Goal: Information Seeking & Learning: Learn about a topic

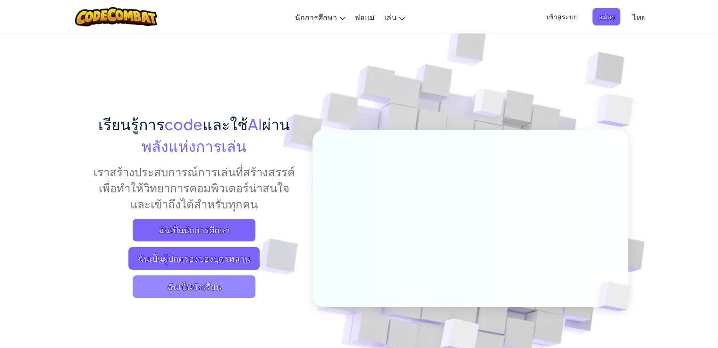
click at [232, 287] on span "ฉันเป็นนักเรียน" at bounding box center [194, 287] width 123 height 23
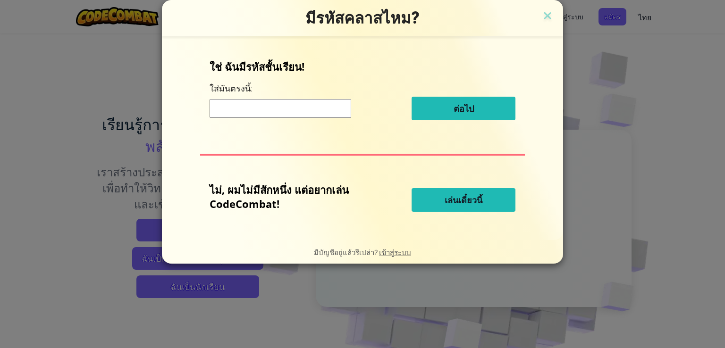
click at [502, 196] on button "เล่นเดี๋ยวนี้" at bounding box center [464, 200] width 104 height 24
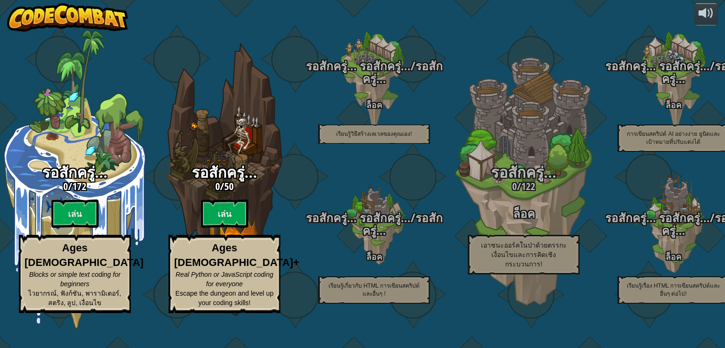
select select "th"
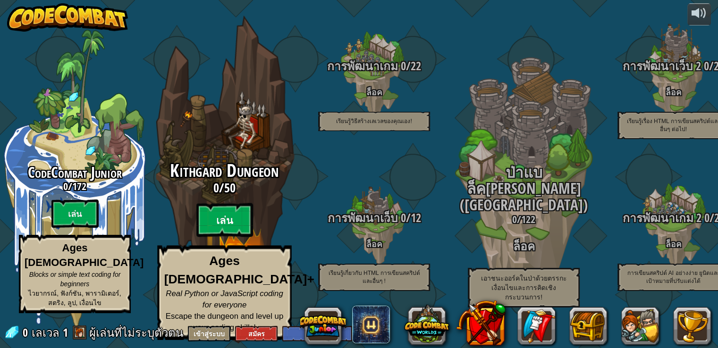
click at [221, 231] on btn "เล่น" at bounding box center [224, 220] width 57 height 34
select select "th"
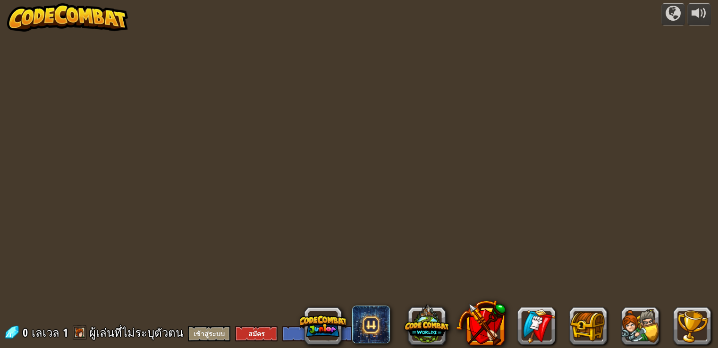
select select "th"
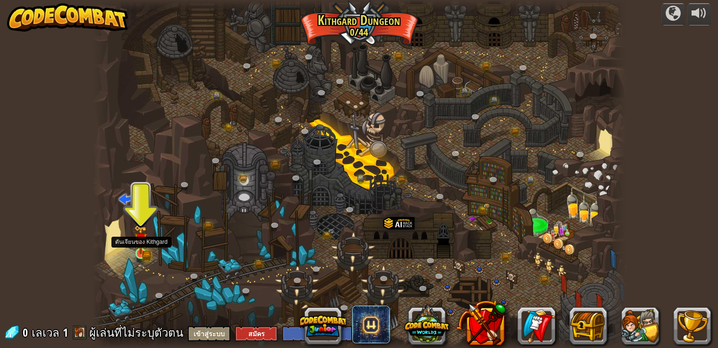
click at [141, 252] on img at bounding box center [140, 239] width 13 height 29
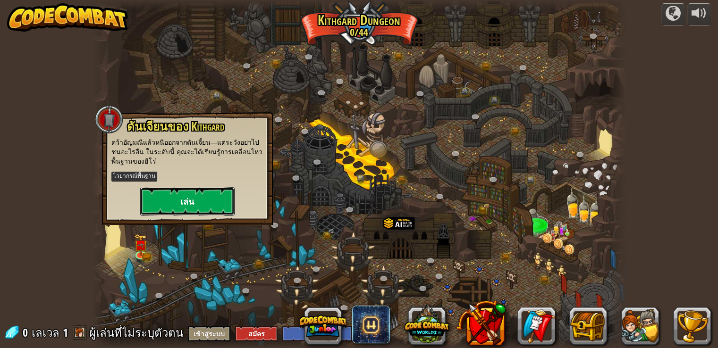
click at [199, 198] on button "เล่น" at bounding box center [187, 201] width 94 height 28
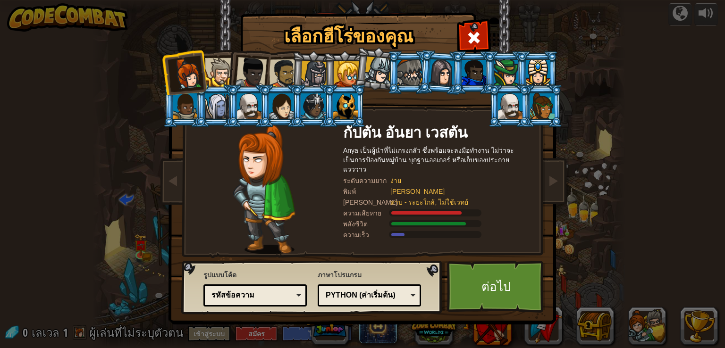
click at [313, 112] on div at bounding box center [313, 105] width 25 height 25
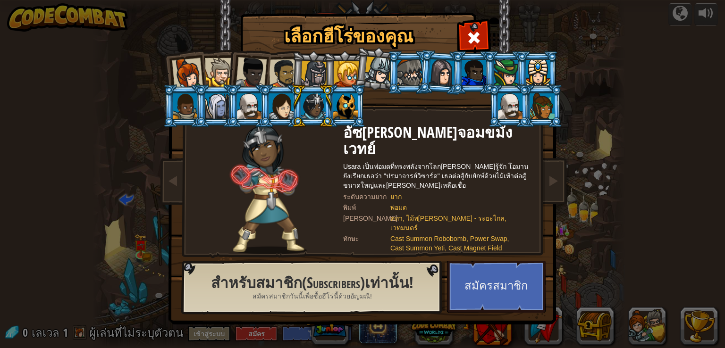
click at [288, 109] on div at bounding box center [281, 105] width 25 height 25
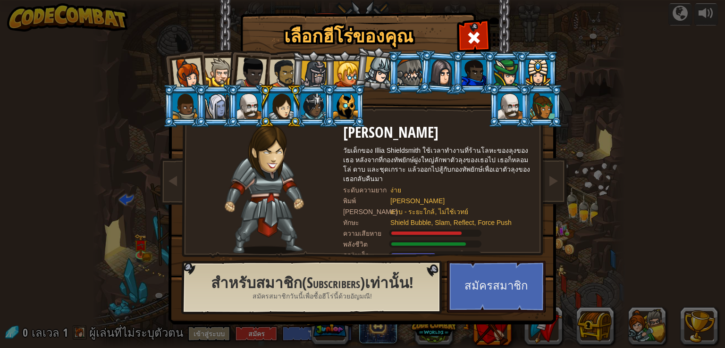
click at [544, 75] on div at bounding box center [538, 72] width 25 height 25
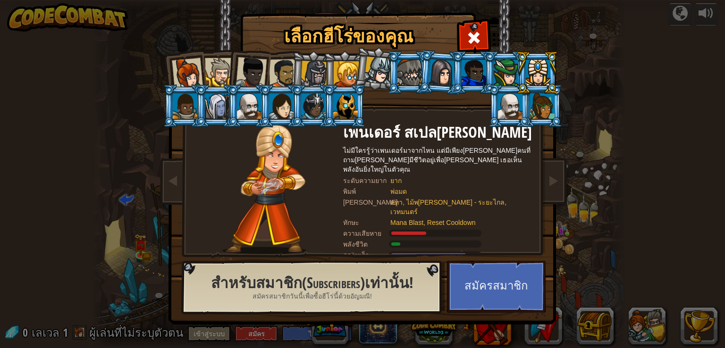
click at [203, 84] on li at bounding box center [184, 72] width 46 height 46
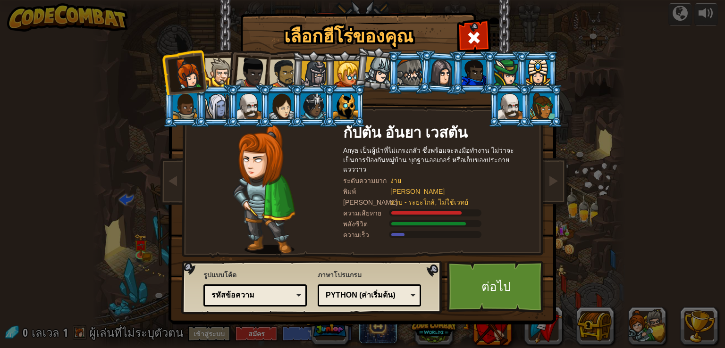
click at [198, 76] on div at bounding box center [187, 73] width 31 height 31
click at [510, 290] on link "ต่อไป" at bounding box center [496, 287] width 99 height 52
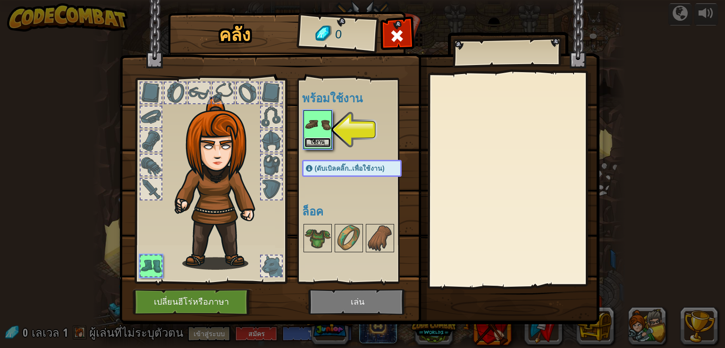
click at [325, 139] on button "ใช้งาน" at bounding box center [317, 143] width 26 height 10
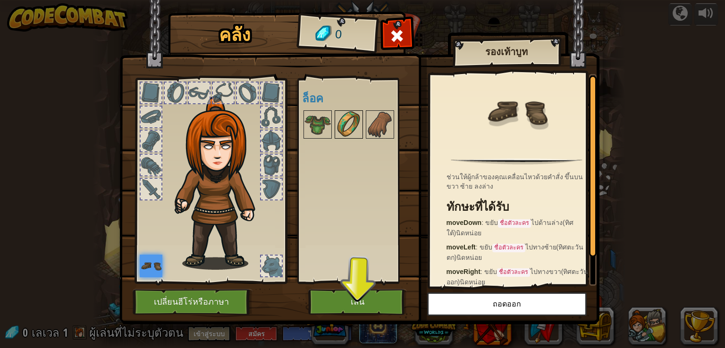
click at [358, 123] on img at bounding box center [349, 124] width 26 height 26
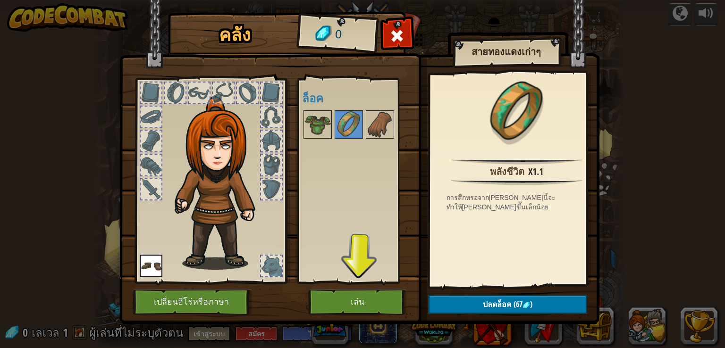
click at [153, 87] on div at bounding box center [151, 93] width 21 height 21
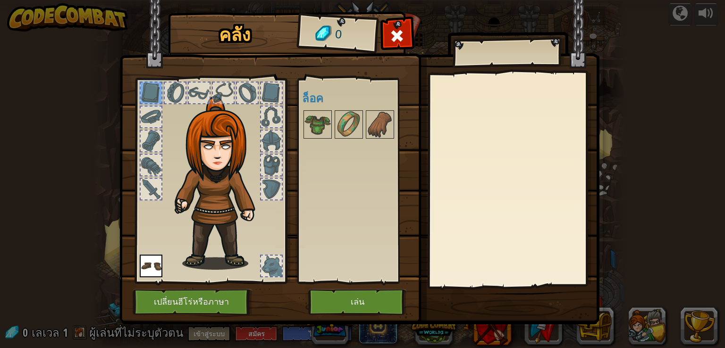
click at [208, 97] on div at bounding box center [199, 93] width 21 height 21
drag, startPoint x: 193, startPoint y: 87, endPoint x: 191, endPoint y: 93, distance: 5.4
click at [193, 91] on div at bounding box center [199, 93] width 21 height 21
drag, startPoint x: 165, startPoint y: 96, endPoint x: 179, endPoint y: 96, distance: 14.6
click at [169, 96] on div at bounding box center [175, 93] width 21 height 21
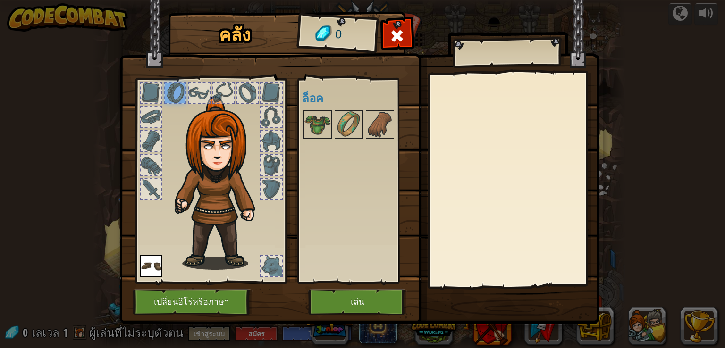
click at [155, 93] on div at bounding box center [151, 93] width 21 height 21
click at [345, 121] on img at bounding box center [349, 124] width 26 height 26
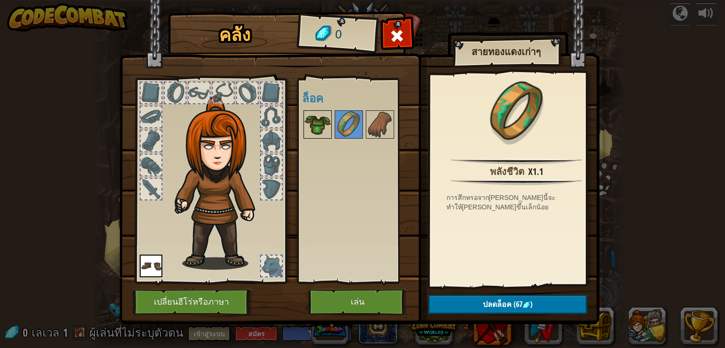
click at [319, 127] on img at bounding box center [317, 124] width 26 height 26
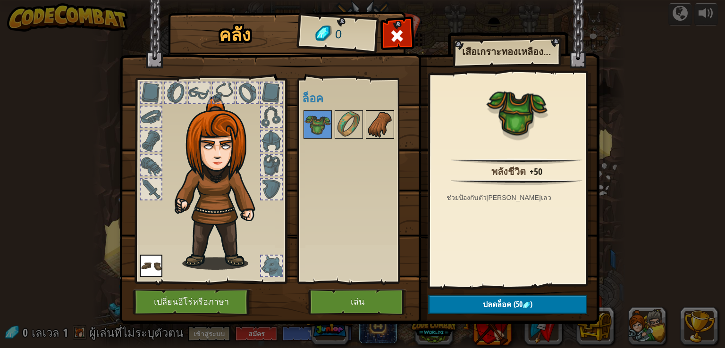
click at [374, 124] on img at bounding box center [380, 124] width 26 height 26
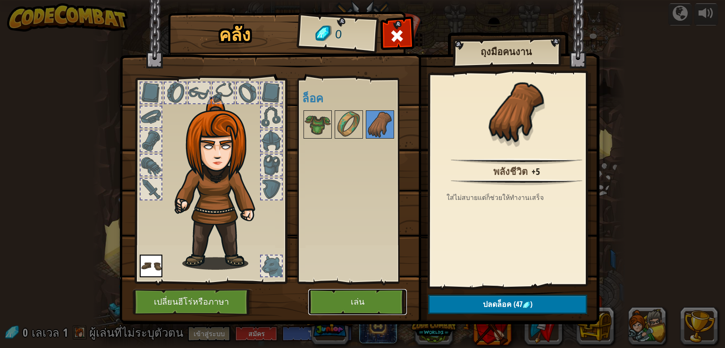
click at [392, 301] on button "เล่น" at bounding box center [357, 302] width 99 height 26
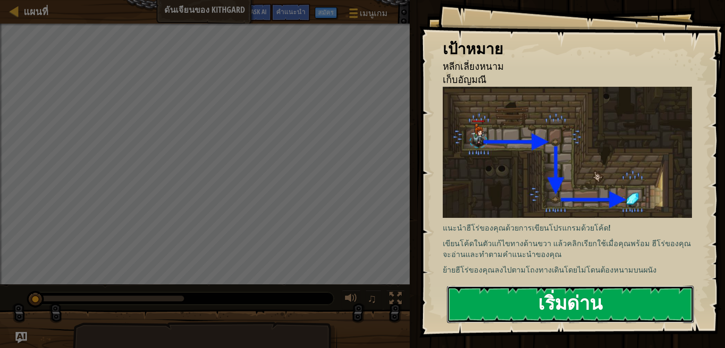
click at [564, 320] on button "เริ่มด่าน" at bounding box center [570, 304] width 247 height 37
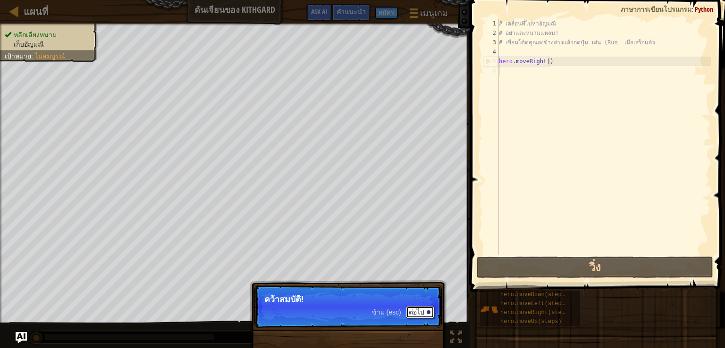
click at [424, 312] on button "ต่อไป" at bounding box center [420, 312] width 28 height 12
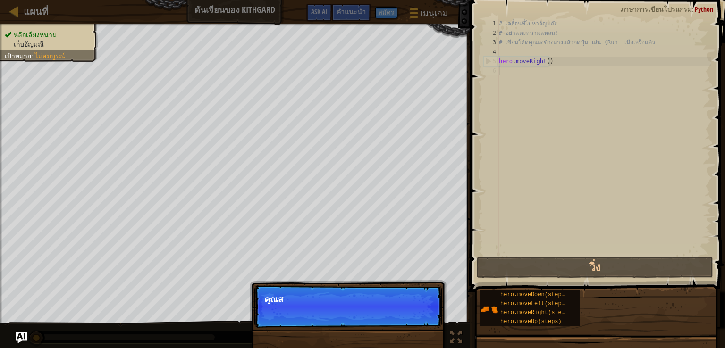
scroll to position [4, 0]
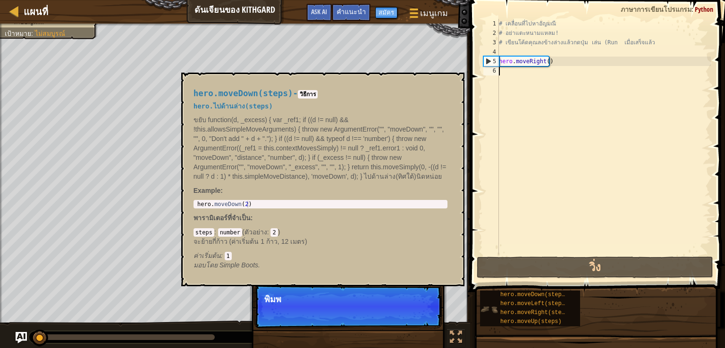
click at [481, 311] on img at bounding box center [489, 310] width 18 height 18
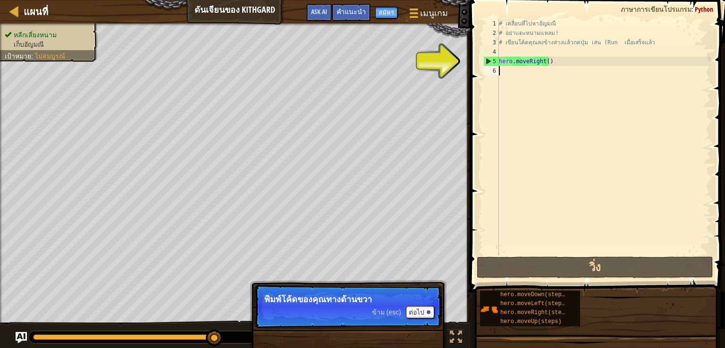
click at [532, 67] on div "# เคลื่อนที่ไปหาอัญมณี # อย่าแตะหนามแหลม! # เขียนโค้ดคุณลงข้างล่างแล้วกดปุ่ม เล…" at bounding box center [604, 146] width 214 height 255
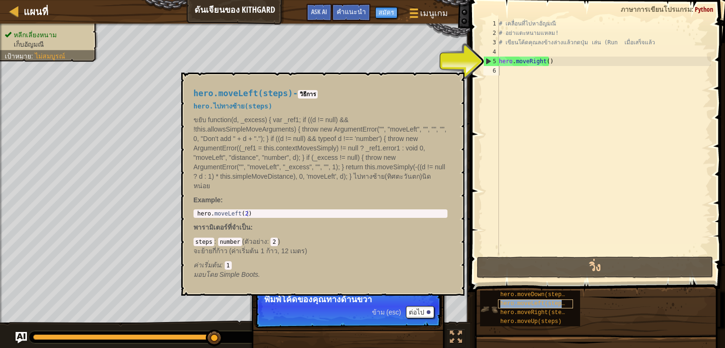
click at [524, 301] on span "hero.moveLeft(steps)" at bounding box center [534, 304] width 68 height 7
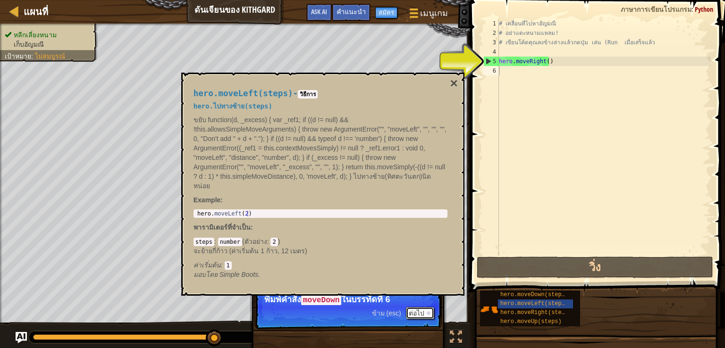
click at [423, 316] on button "ต่อไป" at bounding box center [420, 313] width 28 height 12
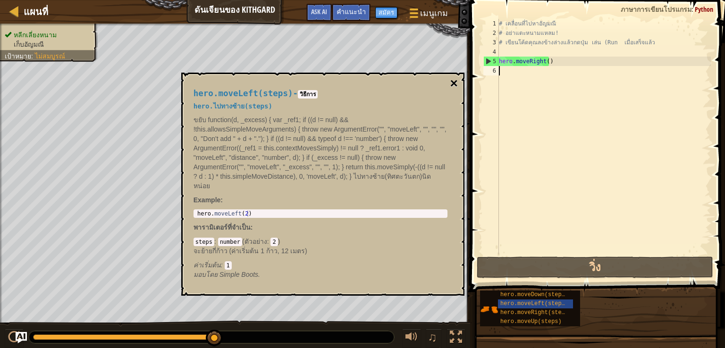
click at [451, 77] on button "×" at bounding box center [454, 83] width 8 height 13
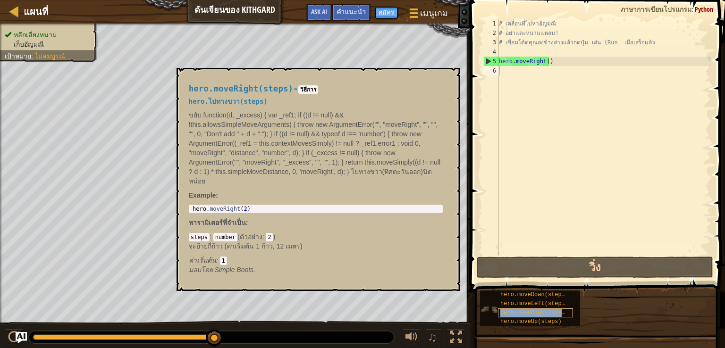
click at [546, 313] on span "hero.moveRight(steps)" at bounding box center [535, 313] width 71 height 7
click at [524, 74] on div "# เคลื่อนที่ไปหาอัญมณี # อย่าแตะหนามแหลม! # เขียนโค้ดคุณลงข้างล่างแล้วกดปุ่ม เล…" at bounding box center [604, 146] width 214 height 255
click at [561, 314] on span "hero.moveRight(steps)" at bounding box center [535, 313] width 71 height 7
click at [564, 310] on span "hero.moveRight(steps)" at bounding box center [535, 313] width 71 height 7
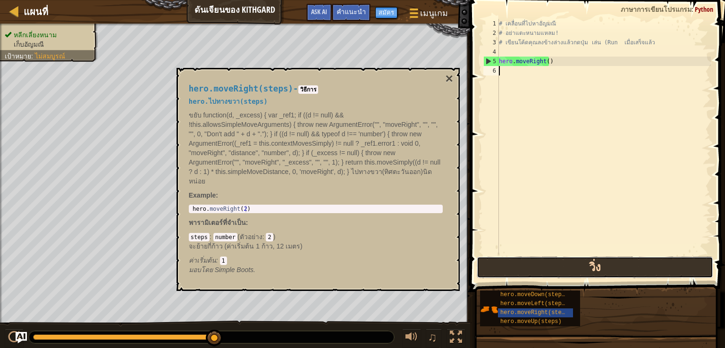
click at [571, 270] on button "วิ่ง" at bounding box center [595, 268] width 236 height 22
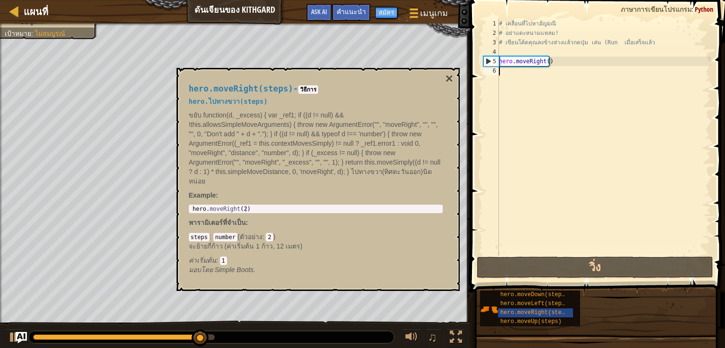
click at [444, 78] on div "hero.moveRight(steps) - วิธีการ hero.ไปทางขวา(steps) ขยับ function(d, _excess) …" at bounding box center [315, 180] width 267 height 208
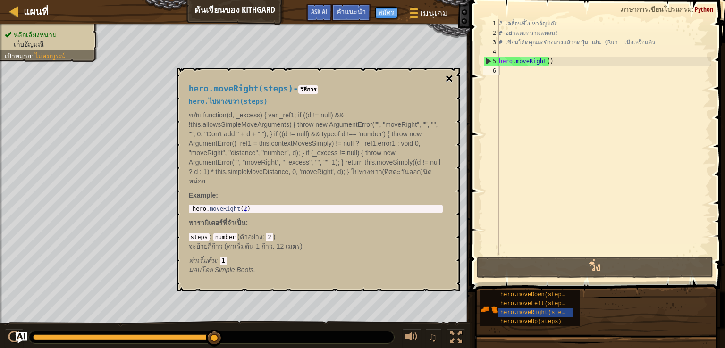
click at [450, 77] on button "×" at bounding box center [449, 78] width 8 height 13
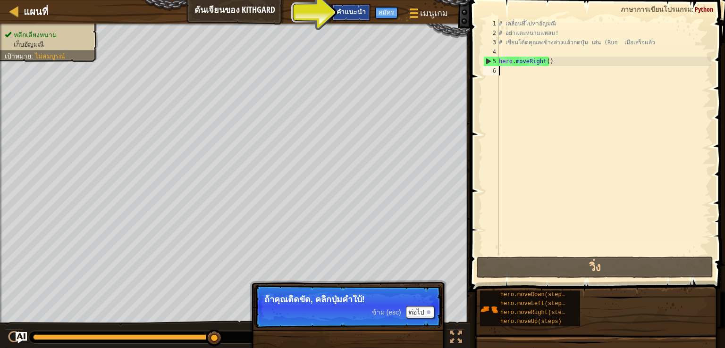
click at [364, 8] on span "คำแนะนำ" at bounding box center [351, 11] width 29 height 9
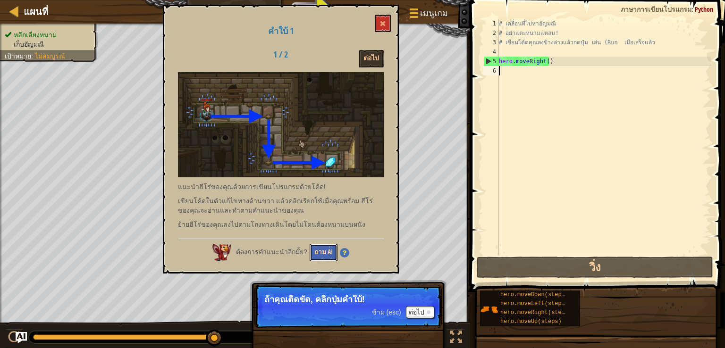
click at [327, 247] on button "ถาม AI" at bounding box center [324, 252] width 28 height 17
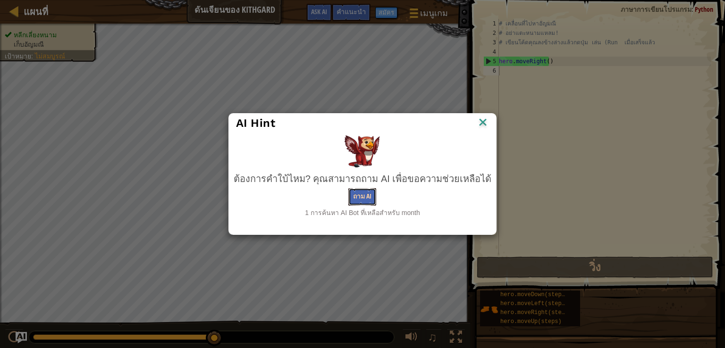
click at [369, 197] on button "ถาม AI" at bounding box center [362, 196] width 28 height 17
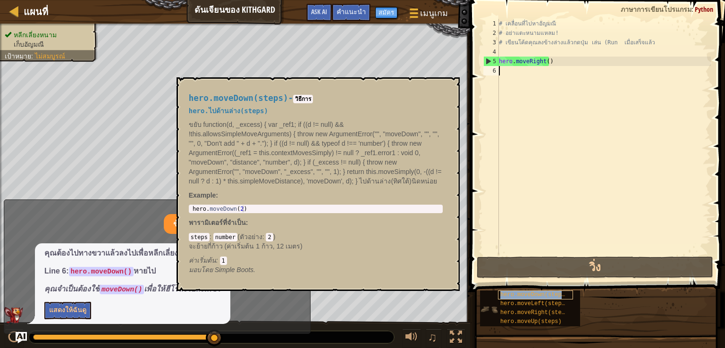
click at [529, 296] on span "hero.moveDown(steps)" at bounding box center [534, 295] width 68 height 7
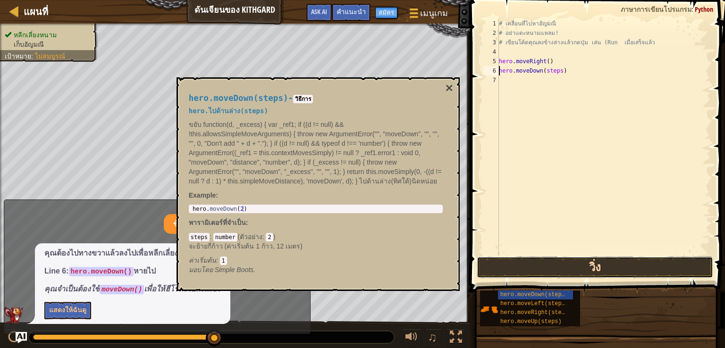
click at [595, 271] on button "วิ่ง" at bounding box center [595, 268] width 236 height 22
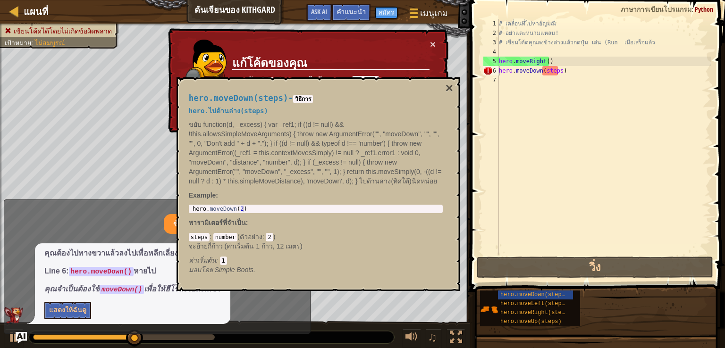
click at [454, 87] on div "hero.moveDown(steps) - วิธีการ hero.ไปด้านล่าง(steps) ขยับ function(d, _excess)…" at bounding box center [318, 184] width 283 height 214
click at [445, 87] on button "×" at bounding box center [449, 88] width 8 height 13
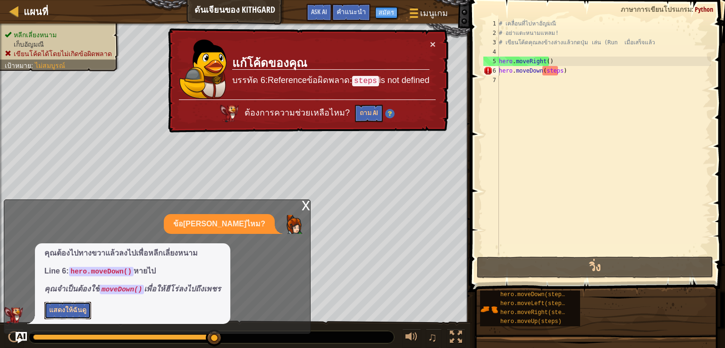
click at [68, 311] on button "แสดงให้ฉันดู" at bounding box center [67, 310] width 47 height 17
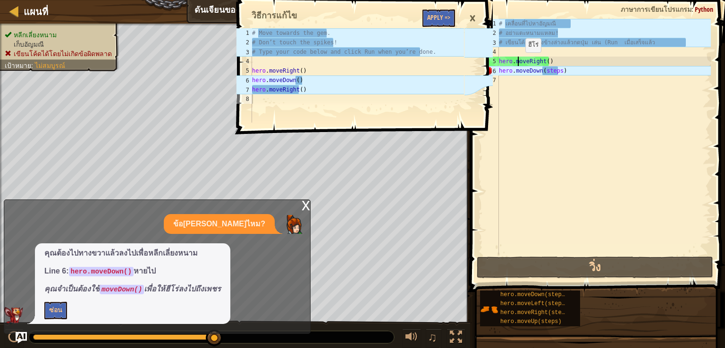
drag, startPoint x: 517, startPoint y: 61, endPoint x: 539, endPoint y: 65, distance: 22.5
click at [519, 63] on div "# เคลื่อนที่ไปหา[PERSON_NAME] # อย่าแตะหนามแหลม! # เขียนโค้ดคุณลงข้างล่างแล้วกด…" at bounding box center [604, 146] width 214 height 255
type textarea "hero.moveRight()"
drag, startPoint x: 542, startPoint y: 63, endPoint x: 553, endPoint y: 58, distance: 11.4
click at [544, 61] on div "# เคลื่อนที่ไปหา[PERSON_NAME] # อย่าแตะหนามแหลม! # เขียนโค้ดคุณลงข้างล่างแล้วกด…" at bounding box center [604, 146] width 214 height 255
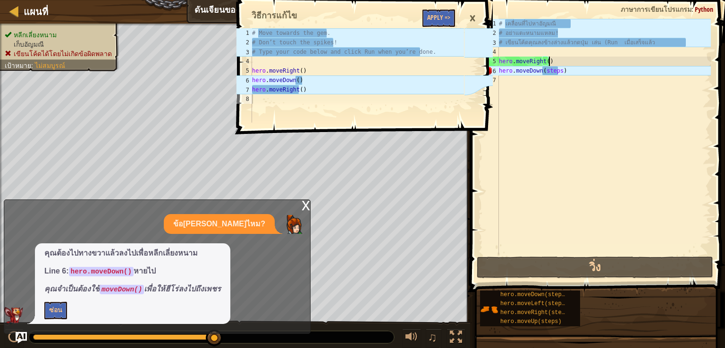
click at [553, 58] on div "# เคลื่อนที่ไปหา[PERSON_NAME] # อย่าแตะหนามแหลม! # เขียนโค้ดคุณลงข้างล่างแล้วกด…" at bounding box center [604, 146] width 214 height 255
drag, startPoint x: 546, startPoint y: 59, endPoint x: 482, endPoint y: 64, distance: 63.5
click at [482, 64] on div "แผนที่ ดันเจียนของ Kithgard เมนูเกม เสร็จสิ้น สมัคร คำแนะนำ Ask AI 1 2 3 4 5 6 …" at bounding box center [362, 174] width 725 height 348
drag, startPoint x: 547, startPoint y: 62, endPoint x: 489, endPoint y: 61, distance: 58.5
click at [489, 61] on div "แผนที่ ดันเจียนของ Kithgard เมนูเกม เสร็จสิ้น สมัคร คำแนะนำ Ask AI 1 2 3 4 5 6 …" at bounding box center [362, 174] width 725 height 348
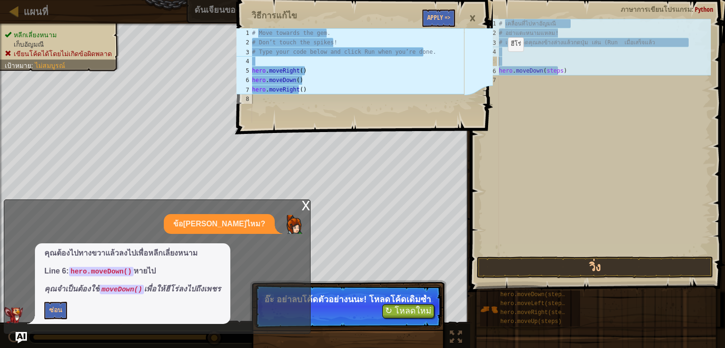
click at [407, 321] on div "1 2 3 4 5 6 7 8 # Move towards the gem. # Don’t touch the spikes! # Type your c…" at bounding box center [364, 174] width 258 height 348
click at [413, 318] on div "1 2 3 4 5 6 7 8 # Move towards the gem. # Don’t touch the spikes! # Type your c…" at bounding box center [364, 174] width 258 height 348
click at [415, 320] on div "1 2 3 4 5 6 7 8 # Move towards the gem. # Don’t touch the spikes! # Type your c…" at bounding box center [364, 174] width 258 height 348
click at [411, 316] on div "1 2 3 4 5 6 7 8 # Move towards the gem. # Don’t touch the spikes! # Type your c…" at bounding box center [364, 174] width 258 height 348
click at [305, 204] on div "1 2 3 4 5 6 7 8 # Move towards the gem. # Don’t touch the spikes! # Type your c…" at bounding box center [364, 174] width 258 height 348
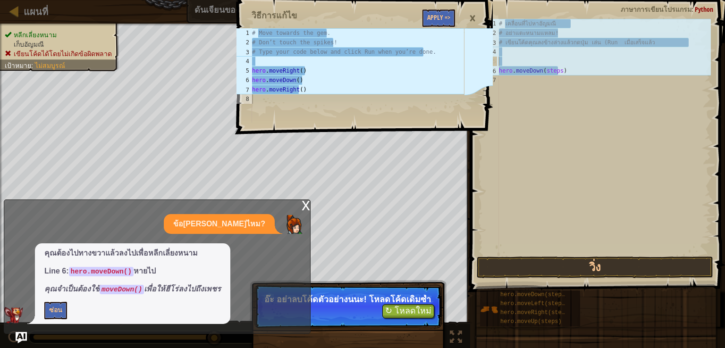
click at [547, 63] on div "# เคลื่อนที่ไปหา[PERSON_NAME] # อย่าแตะหนามแหลม! # เขียนโค้ดคุณลงข้างล่างแล้วกด…" at bounding box center [604, 146] width 214 height 255
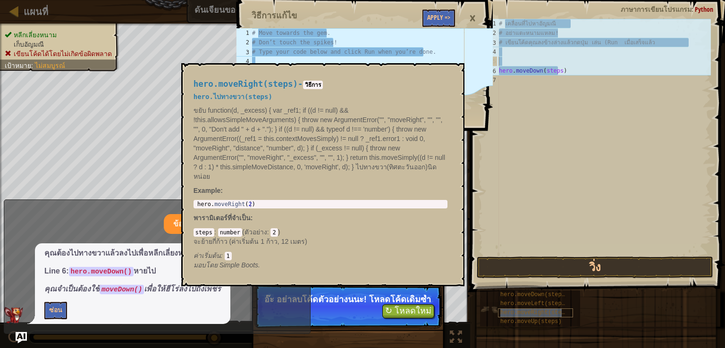
click at [549, 310] on span "hero.moveRight(steps)" at bounding box center [535, 313] width 71 height 7
click at [519, 62] on div "# เคลื่อนที่ไปหา[PERSON_NAME] # อย่าแตะหนามแหลม! # เขียนโค้ดคุณลงข้างล่างแล้วกด…" at bounding box center [604, 146] width 214 height 255
drag, startPoint x: 491, startPoint y: 244, endPoint x: 488, endPoint y: 250, distance: 7.0
click at [489, 249] on div "1 2 3 4 5 6 7 8 # Move towards the gem. # Don’t touch the spikes! # Type your c…" at bounding box center [364, 174] width 258 height 348
click at [455, 71] on button "×" at bounding box center [454, 73] width 8 height 13
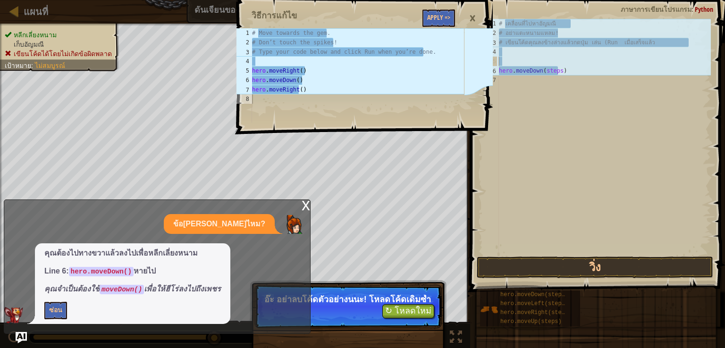
click at [413, 321] on div "1 2 3 4 5 6 7 8 # Move towards the gem. # Don’t touch the spikes! # Type your c…" at bounding box center [364, 174] width 258 height 348
click at [472, 15] on div "×" at bounding box center [472, 19] width 16 height 22
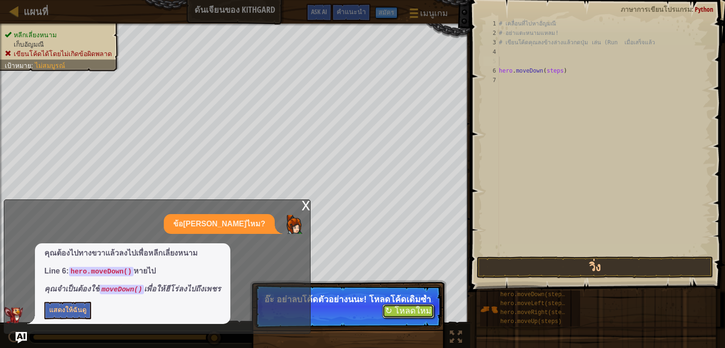
click at [428, 316] on button "↻ โหลดใหม่" at bounding box center [408, 311] width 52 height 14
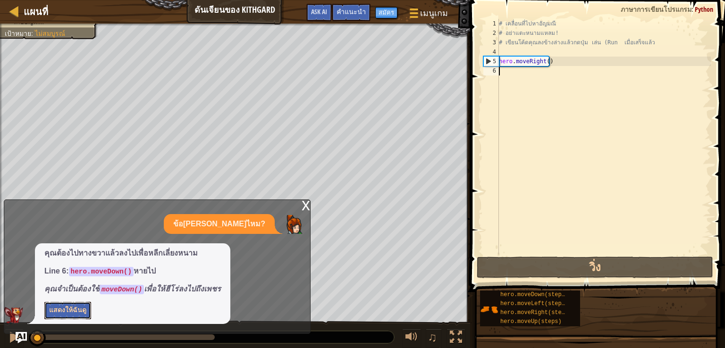
click at [64, 314] on button "แสดงให้ฉันดู" at bounding box center [67, 310] width 47 height 17
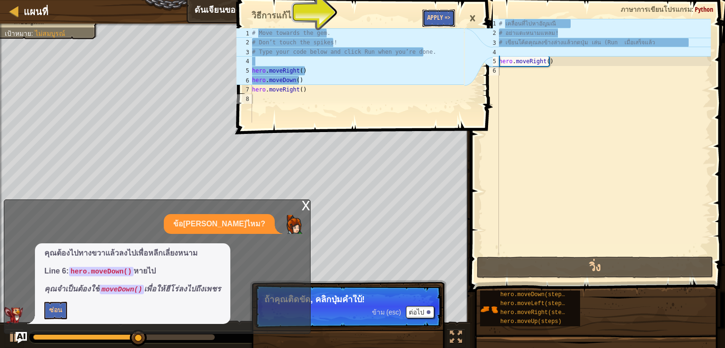
click at [438, 18] on button "Apply =>" at bounding box center [438, 17] width 33 height 17
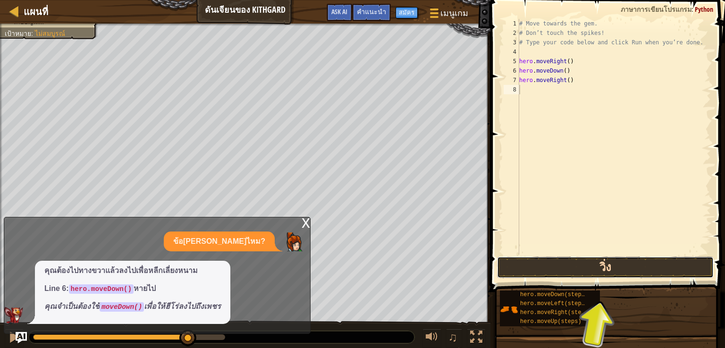
click at [610, 267] on button "วิ่ง" at bounding box center [605, 268] width 217 height 22
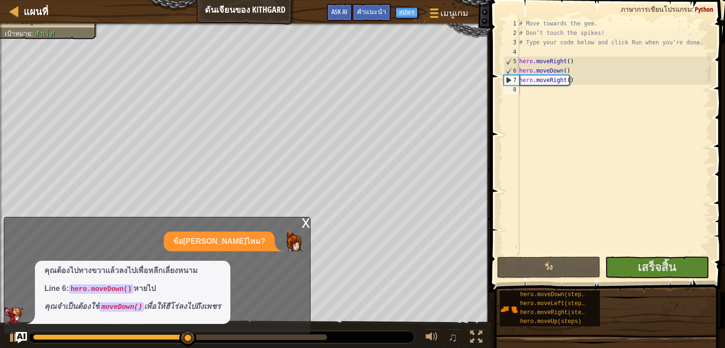
click at [304, 223] on div "x" at bounding box center [306, 222] width 8 height 9
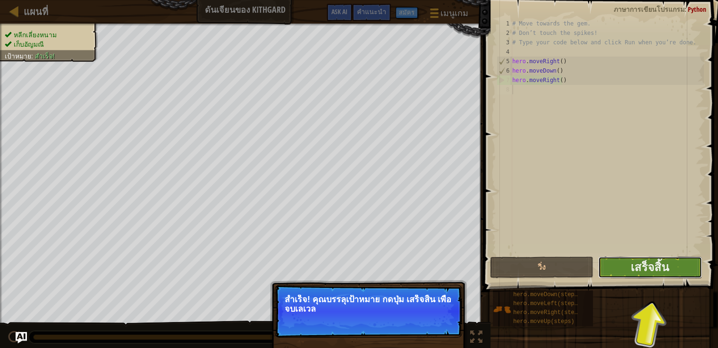
click at [678, 264] on button "เสร็จสิ้น" at bounding box center [649, 268] width 103 height 22
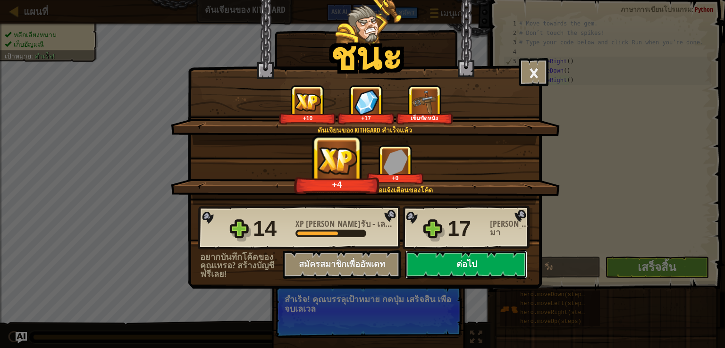
click at [488, 256] on button "ต่อไป" at bounding box center [466, 265] width 122 height 28
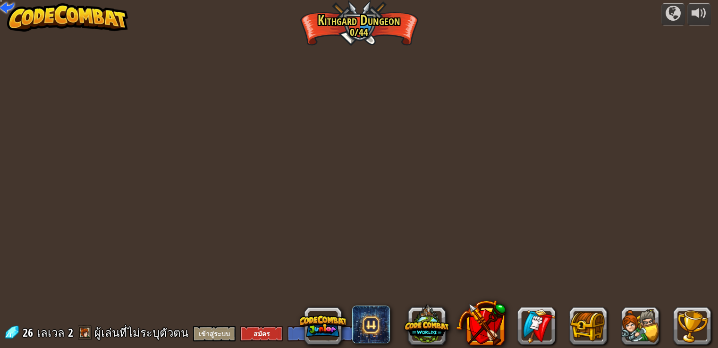
select select "th"
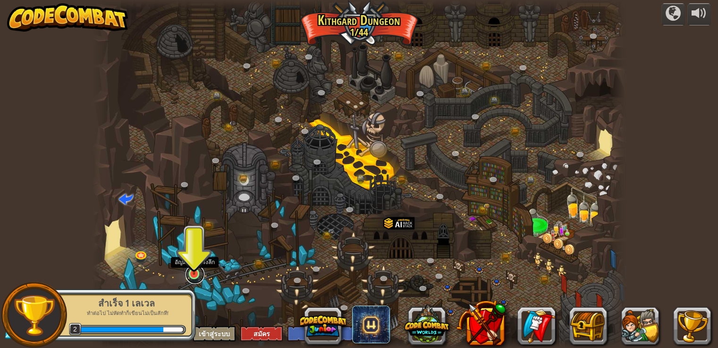
click at [197, 276] on link at bounding box center [194, 274] width 19 height 19
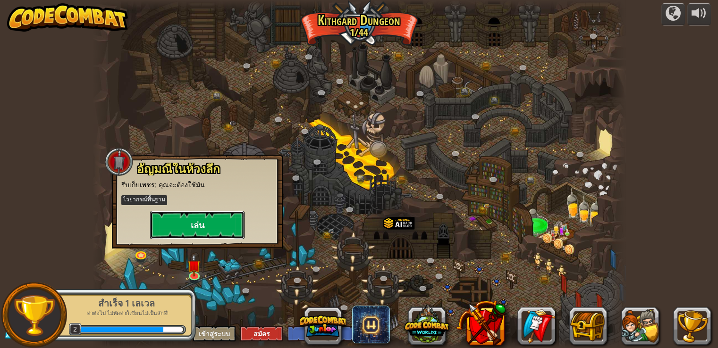
click at [198, 224] on button "เล่น" at bounding box center [197, 225] width 94 height 28
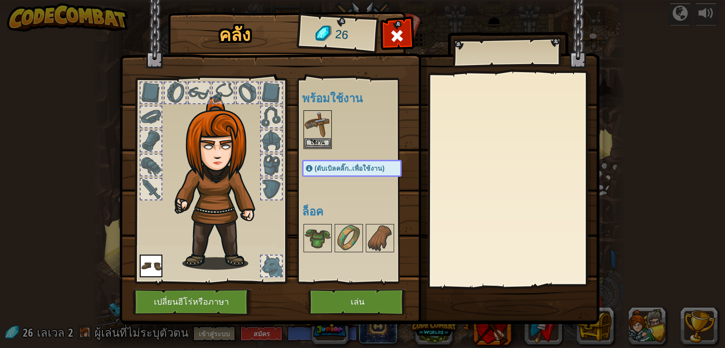
click at [266, 276] on div at bounding box center [271, 266] width 21 height 21
click at [145, 262] on img at bounding box center [151, 266] width 23 height 23
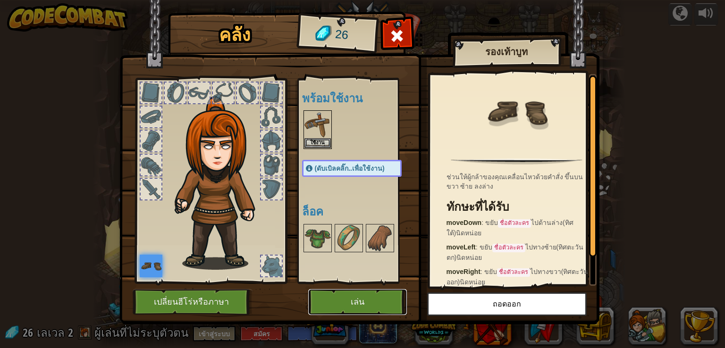
click at [347, 306] on button "เล่น" at bounding box center [357, 302] width 99 height 26
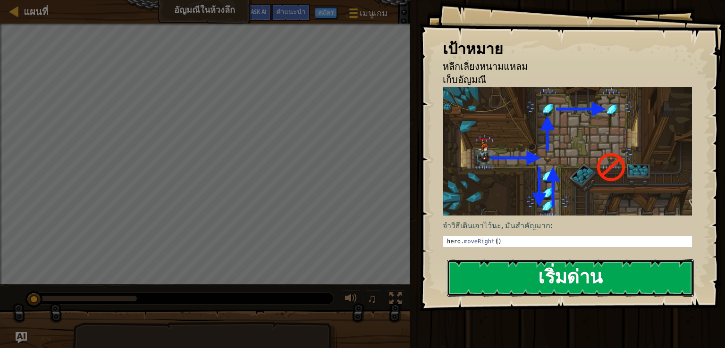
click at [555, 281] on button "เริ่มด่าน" at bounding box center [570, 278] width 247 height 37
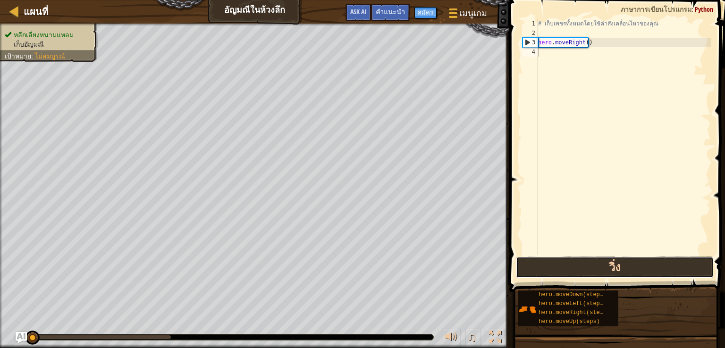
click at [645, 271] on button "วิ่ง" at bounding box center [615, 268] width 198 height 22
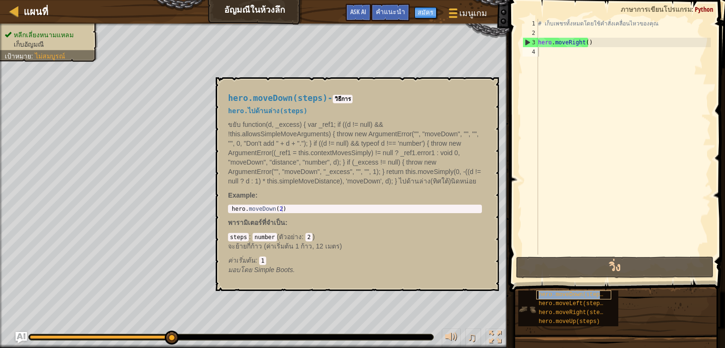
type textarea "hero.moveDown(steps)"
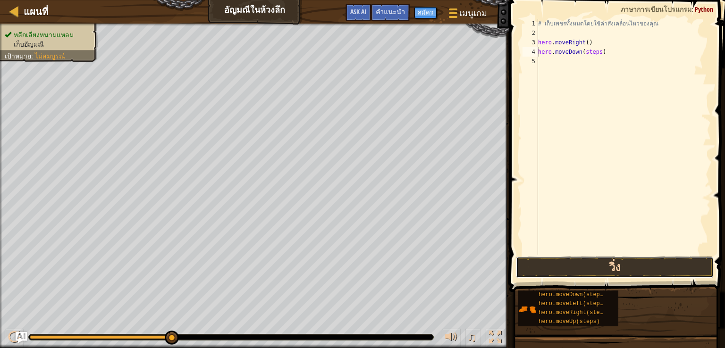
click at [595, 265] on button "วิ่ง" at bounding box center [615, 268] width 198 height 22
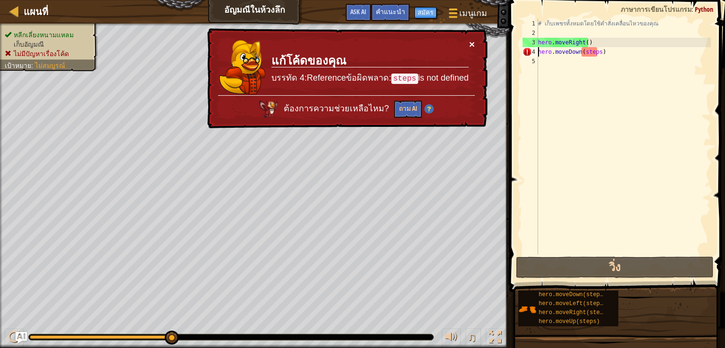
click at [472, 42] on button "×" at bounding box center [472, 44] width 6 height 10
drag, startPoint x: 600, startPoint y: 51, endPoint x: 530, endPoint y: 53, distance: 69.9
click at [530, 53] on div "hero.moveDown(steps) 1 2 3 4 5 # เก็บเพชรทั้งหมดโดยใช้คำสั่งเคลื่อนไหวของคุณ he…" at bounding box center [616, 137] width 190 height 236
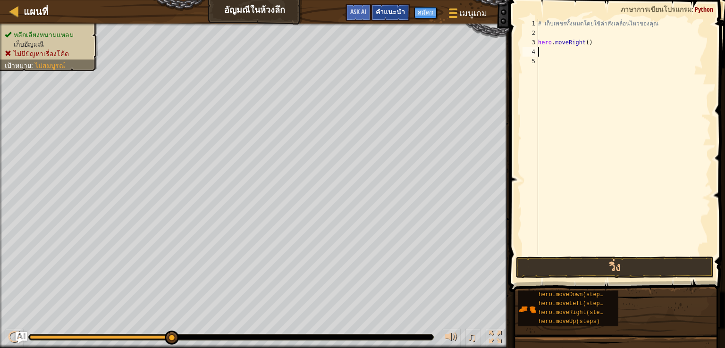
click at [388, 8] on span "คำแนะนำ" at bounding box center [390, 11] width 29 height 9
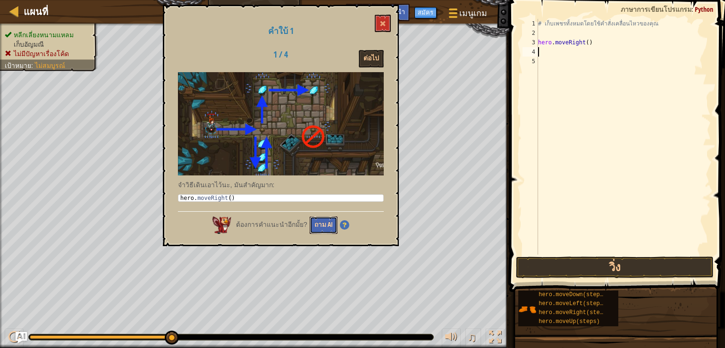
click at [322, 226] on button "ถาม AI" at bounding box center [324, 225] width 28 height 17
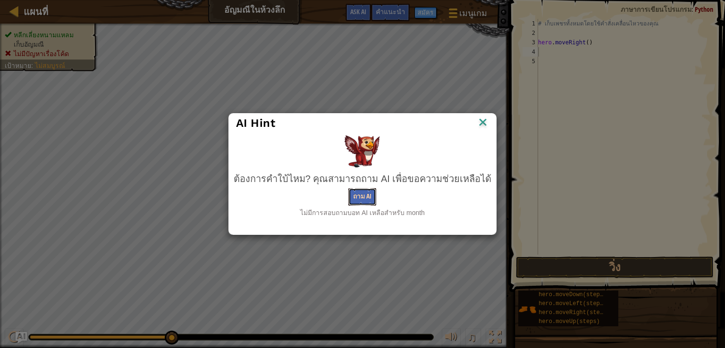
click at [358, 193] on button "ถาม AI" at bounding box center [362, 196] width 28 height 17
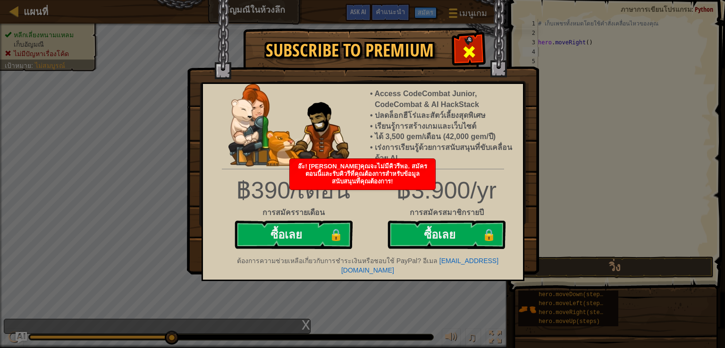
click at [470, 50] on span at bounding box center [469, 51] width 15 height 15
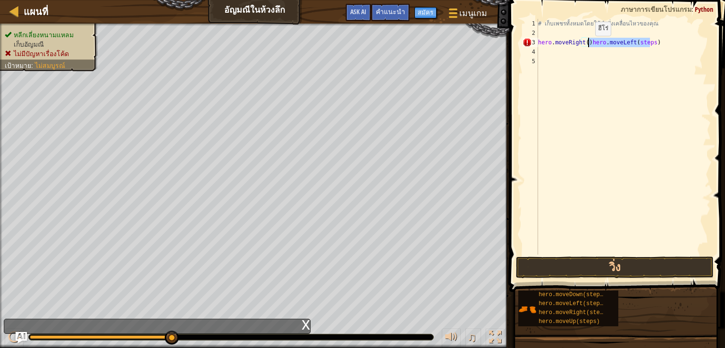
drag, startPoint x: 654, startPoint y: 43, endPoint x: 587, endPoint y: 45, distance: 66.6
click at [587, 45] on div "# เก็บเพชรทั้งหมดโดยใช้คำสั่งเคลื่อนไหวของคุณ hero . moveRight ( ) hero . moveL…" at bounding box center [623, 146] width 175 height 255
type textarea "hero.moveRight()"
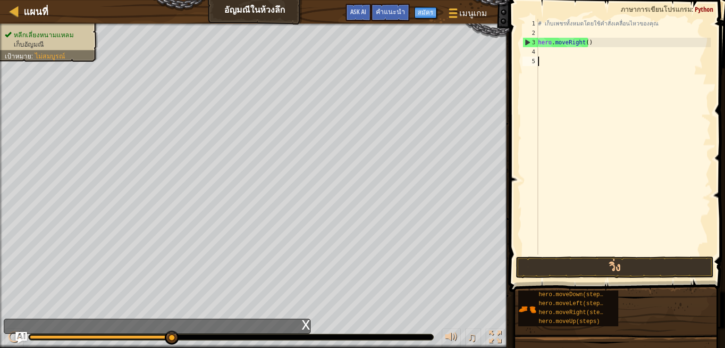
drag, startPoint x: 558, startPoint y: 67, endPoint x: 552, endPoint y: 79, distance: 13.3
click at [555, 74] on div "# เก็บเพชรทั้งหมดโดยใช้คำสั่งเคลื่อนไหวของคุณ hero . moveRight ( )" at bounding box center [623, 146] width 175 height 255
click at [540, 52] on div "# เก็บเพชรทั้งหมดโดยใช้คำสั่งเคลื่อนไหวของคุณ hero . moveRight ( )" at bounding box center [623, 146] width 175 height 255
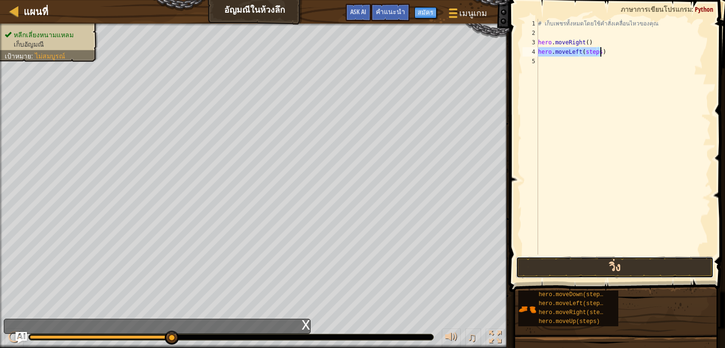
click at [633, 264] on button "วิ่ง" at bounding box center [615, 268] width 198 height 22
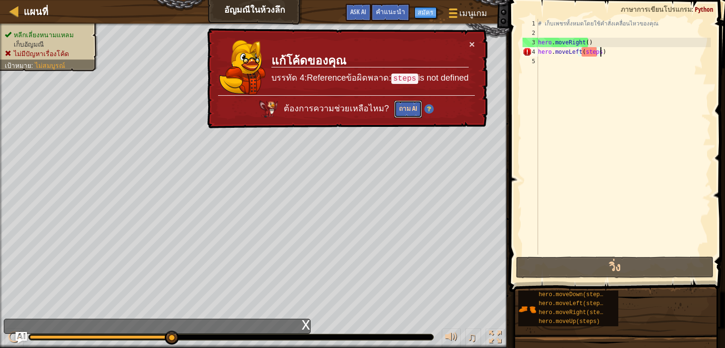
click at [410, 104] on button "ถาม AI" at bounding box center [408, 109] width 28 height 17
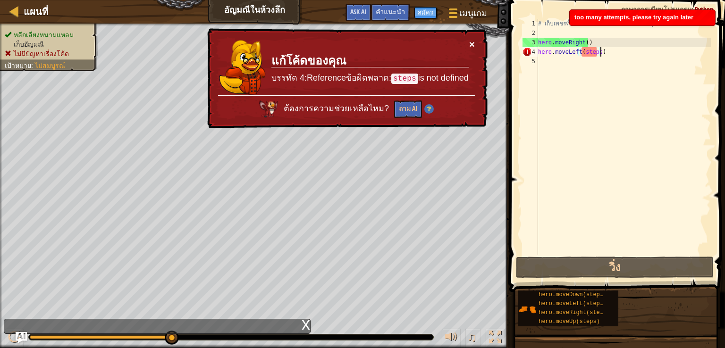
click at [471, 42] on button "×" at bounding box center [472, 44] width 6 height 10
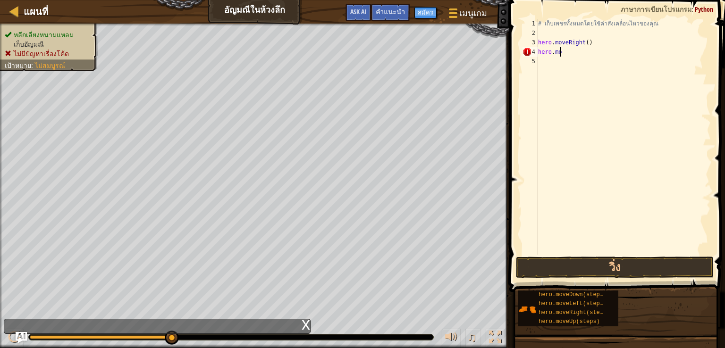
type textarea "h"
click at [598, 265] on button "วิ่ง" at bounding box center [615, 268] width 198 height 22
type textarea "h"
click at [605, 267] on button "วิ่ง" at bounding box center [615, 268] width 198 height 22
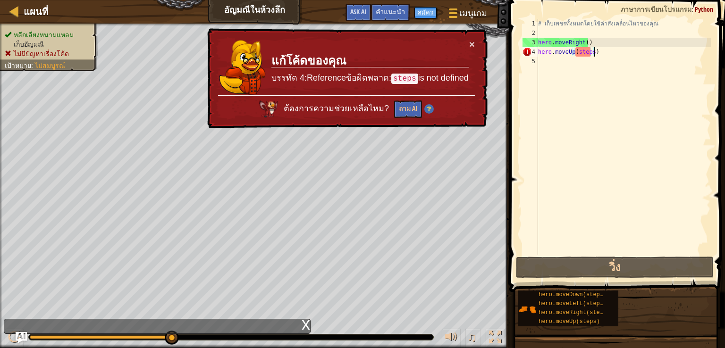
type textarea "hero.moveUp(steps"
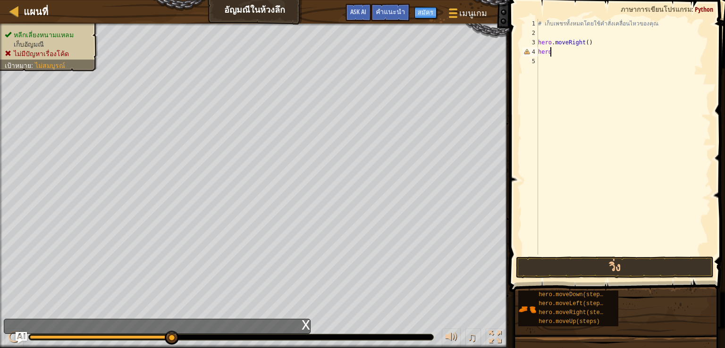
type textarea "h"
click at [619, 264] on button "วิ่ง" at bounding box center [615, 268] width 198 height 22
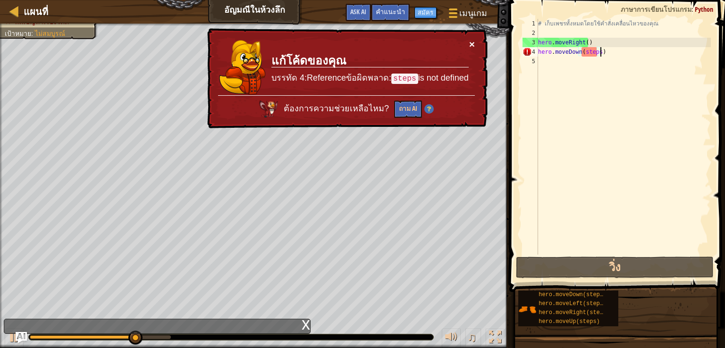
click at [472, 39] on button "×" at bounding box center [472, 44] width 6 height 10
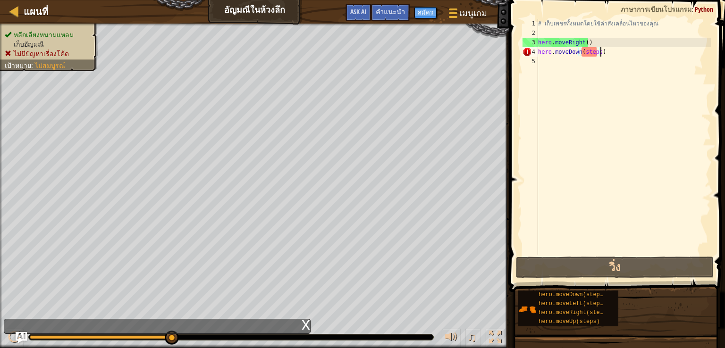
click at [641, 56] on div "# เก็บเพชรทั้งหมดโดยใช้คำสั่งเคลื่อนไหวของคุณ hero . moveRight ( ) hero . moveD…" at bounding box center [623, 146] width 175 height 255
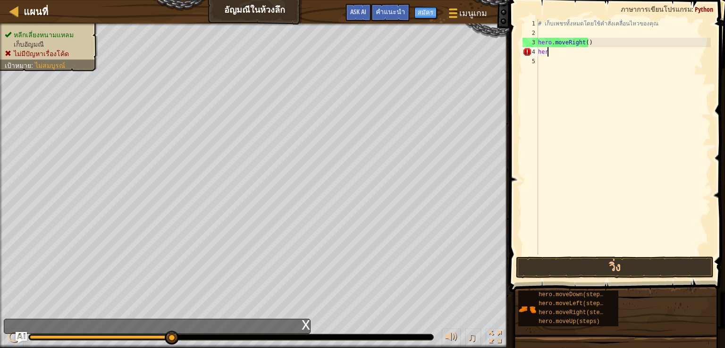
type textarea "h"
type textarea "n"
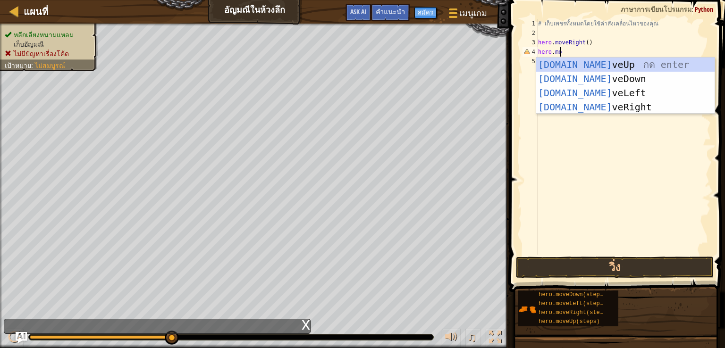
scroll to position [4, 1]
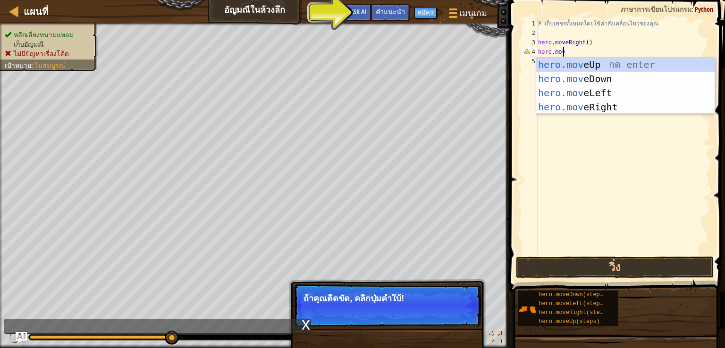
type textarea "hero.move"
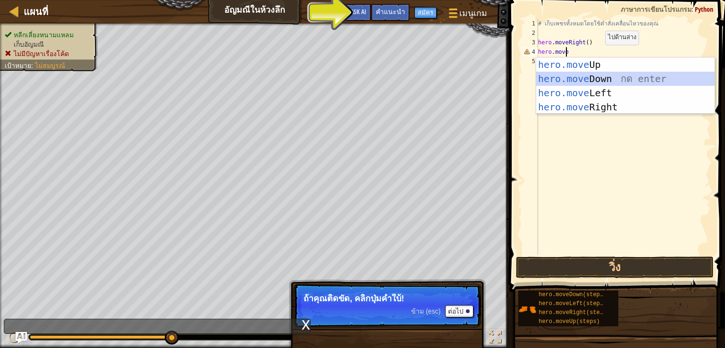
click at [594, 76] on div "hero.move Up กด enter hero.move Down กด enter hero.move Left กด enter hero.move…" at bounding box center [625, 100] width 178 height 85
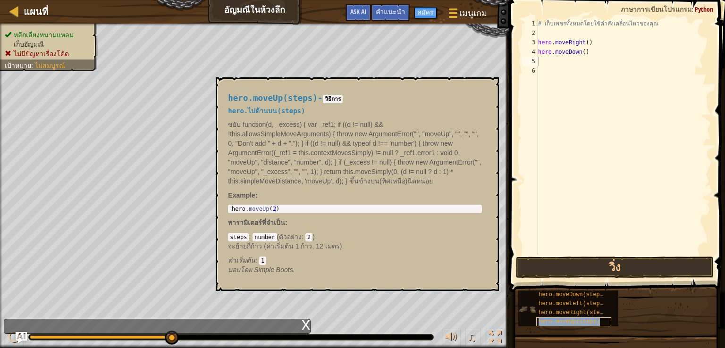
click at [579, 320] on span "hero.moveUp(steps)" at bounding box center [569, 322] width 61 height 7
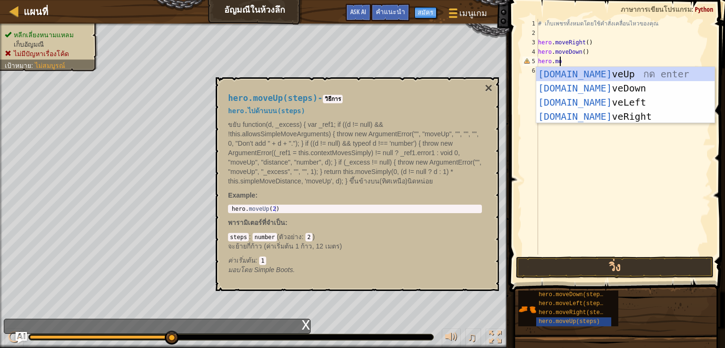
scroll to position [4, 1]
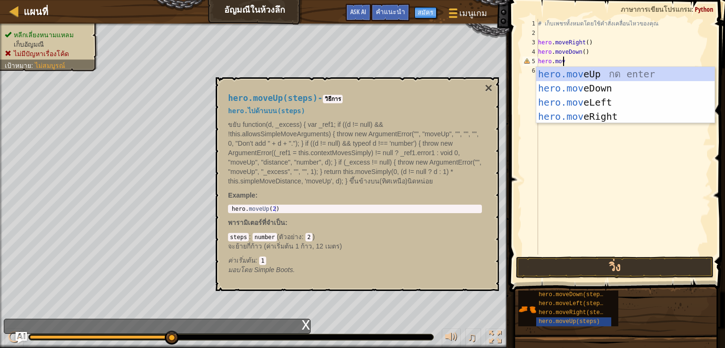
type textarea "hero.move"
click at [613, 75] on div "hero.move Up กด enter hero.move Down กด enter hero.move Left กด enter hero.move…" at bounding box center [625, 109] width 178 height 85
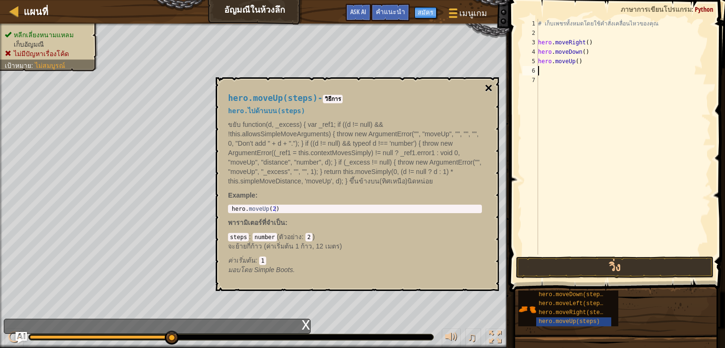
click at [491, 87] on button "×" at bounding box center [489, 88] width 8 height 13
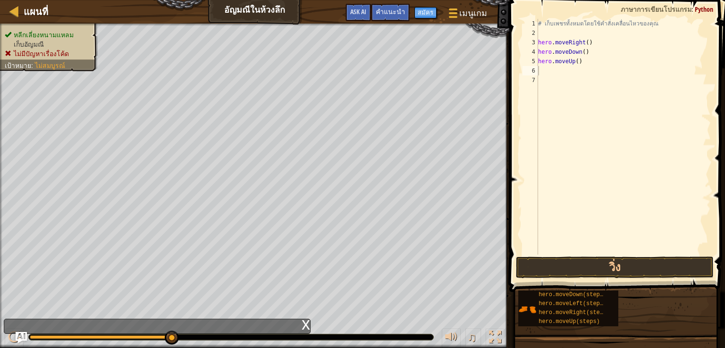
click at [538, 72] on div "6" at bounding box center [530, 70] width 16 height 9
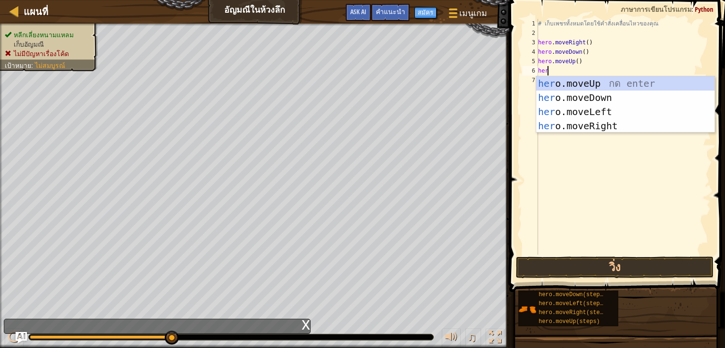
type textarea "hero"
click at [592, 83] on div "hero .moveUp กด enter hero .moveDown กด enter hero .moveLeft กด enter hero .mov…" at bounding box center [625, 118] width 178 height 85
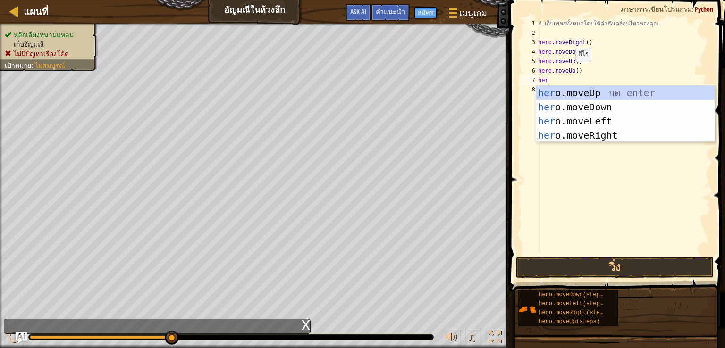
type textarea "hero"
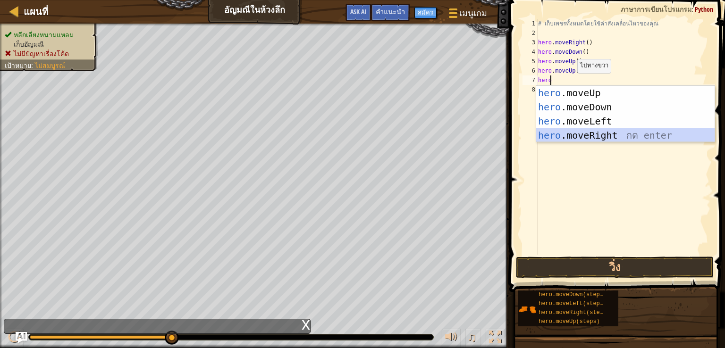
click at [630, 131] on div "hero .moveUp กด enter hero .moveDown กด enter hero .moveLeft กด enter hero .mov…" at bounding box center [625, 128] width 178 height 85
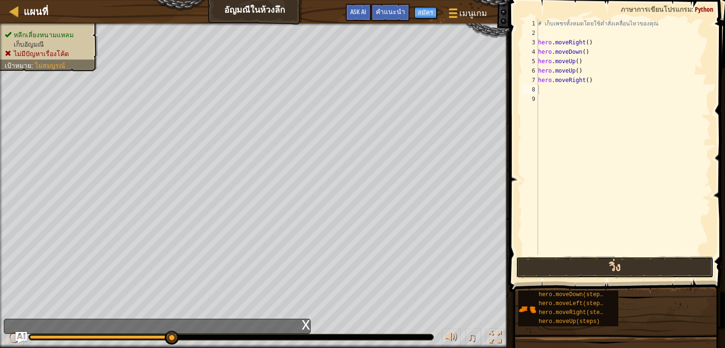
click at [628, 263] on button "วิ่ง" at bounding box center [615, 268] width 198 height 22
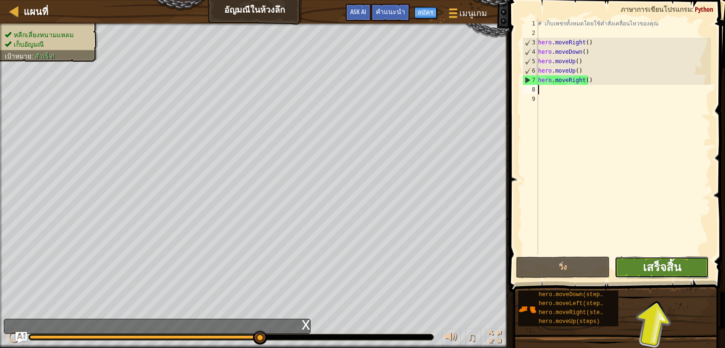
click at [659, 262] on span "เสร็จสิ้น" at bounding box center [662, 267] width 38 height 15
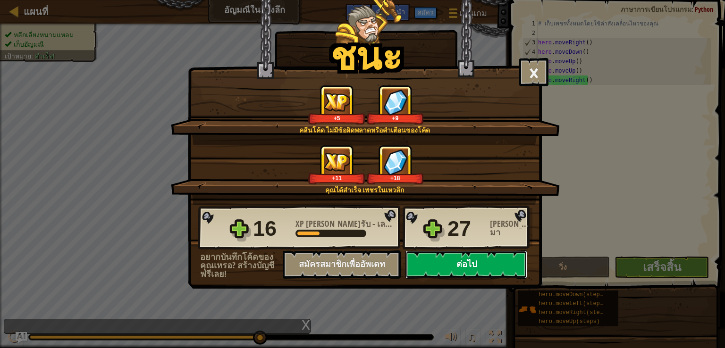
click at [503, 259] on button "ต่อไป" at bounding box center [466, 265] width 122 height 28
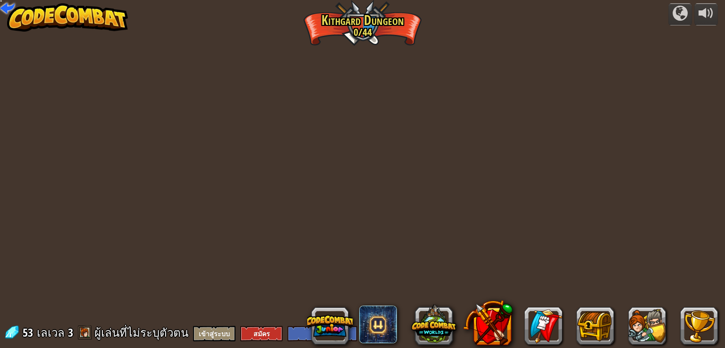
select select "th"
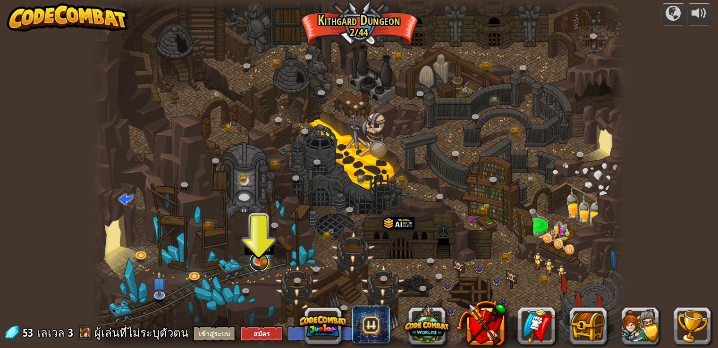
click at [266, 257] on link at bounding box center [259, 261] width 19 height 19
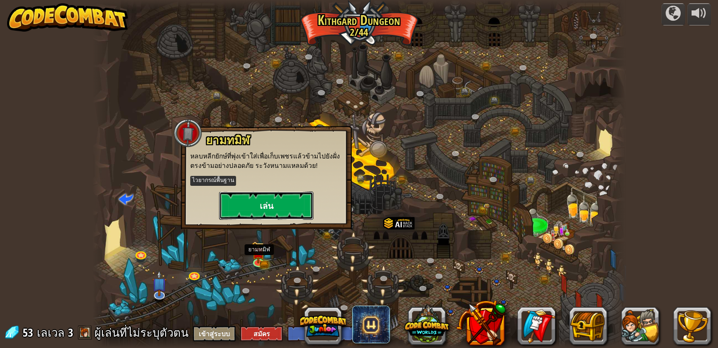
click at [284, 207] on button "เล่น" at bounding box center [266, 206] width 94 height 28
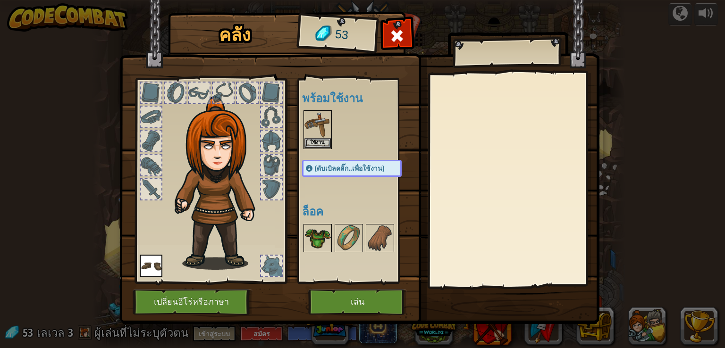
click at [314, 235] on img at bounding box center [317, 238] width 26 height 26
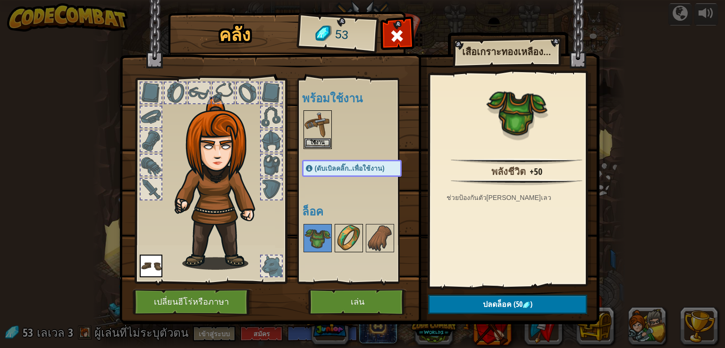
click at [352, 232] on img at bounding box center [349, 238] width 26 height 26
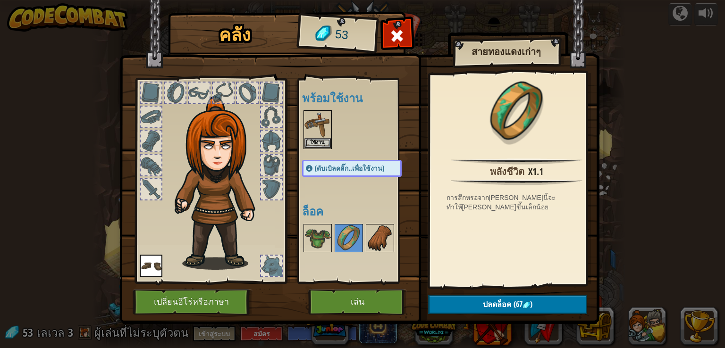
click at [380, 233] on img at bounding box center [380, 238] width 26 height 26
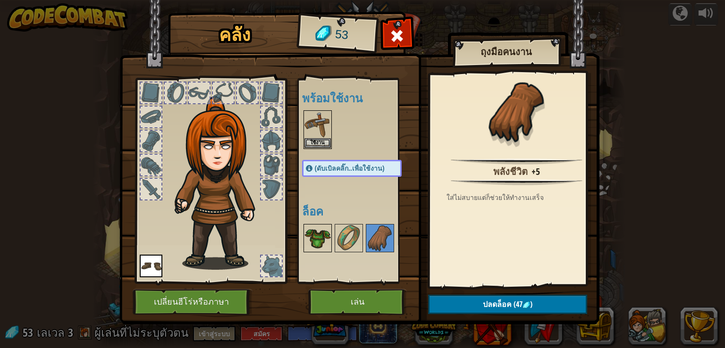
click at [315, 237] on img at bounding box center [317, 238] width 26 height 26
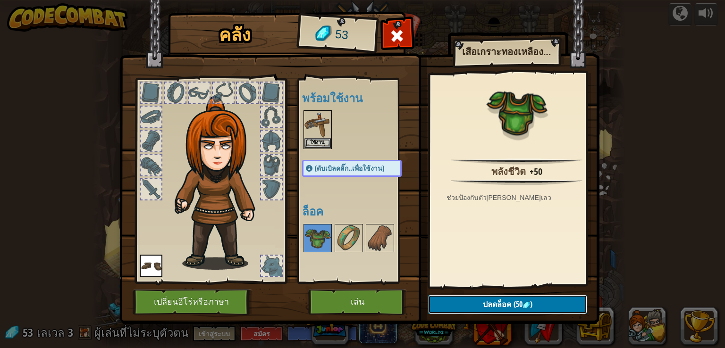
click at [488, 304] on span "ปลดล็อค" at bounding box center [497, 304] width 29 height 10
click at [488, 304] on button "ยืนยัน" at bounding box center [507, 304] width 159 height 19
click at [488, 304] on img at bounding box center [359, 153] width 480 height 343
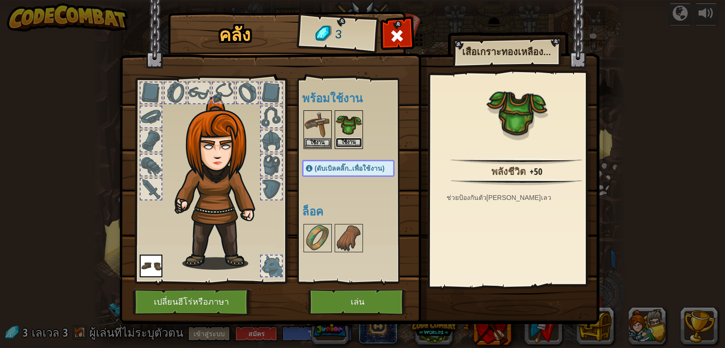
click at [354, 138] on button "ใช้งาน" at bounding box center [349, 143] width 26 height 10
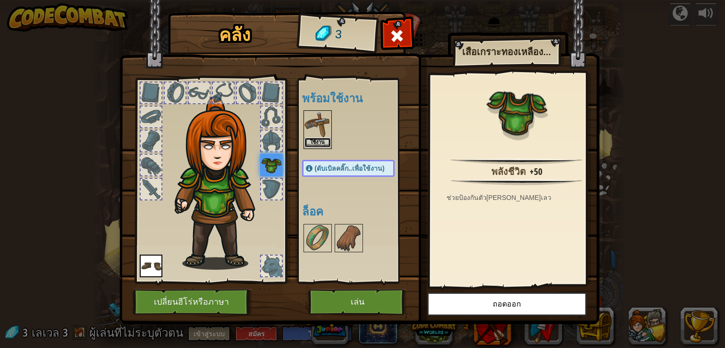
click at [319, 138] on button "ใช้งาน" at bounding box center [317, 143] width 26 height 10
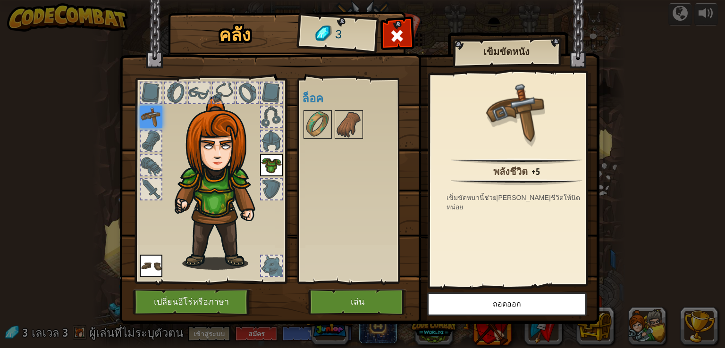
click at [159, 119] on img at bounding box center [151, 117] width 23 height 23
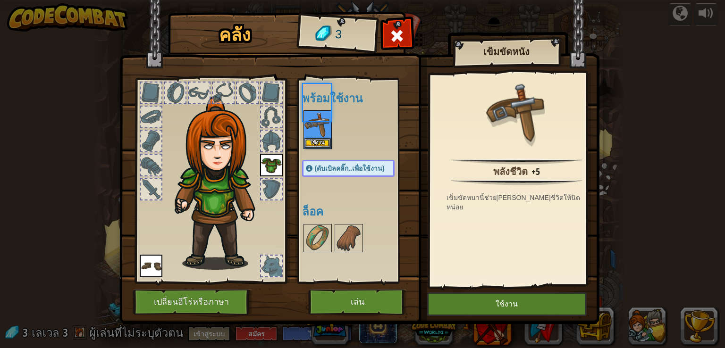
drag, startPoint x: 153, startPoint y: 114, endPoint x: 173, endPoint y: 138, distance: 31.5
click at [173, 138] on div at bounding box center [211, 178] width 156 height 212
click at [309, 137] on img at bounding box center [317, 124] width 26 height 26
click at [308, 144] on button "ใช้งาน" at bounding box center [317, 143] width 26 height 10
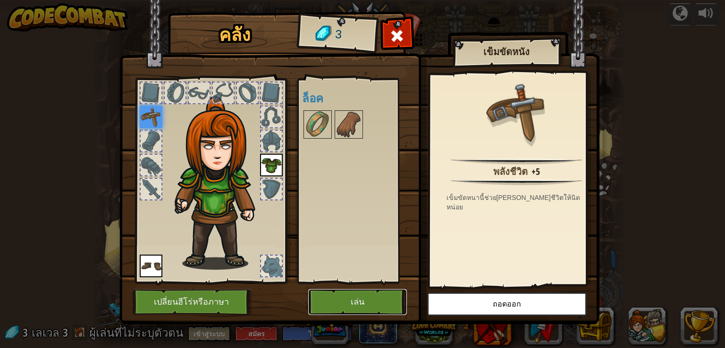
click at [376, 291] on button "เล่น" at bounding box center [357, 302] width 99 height 26
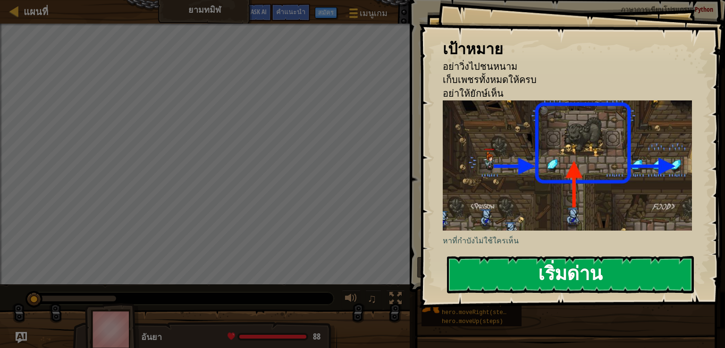
click at [545, 280] on button "เริ่มด่าน" at bounding box center [570, 274] width 247 height 37
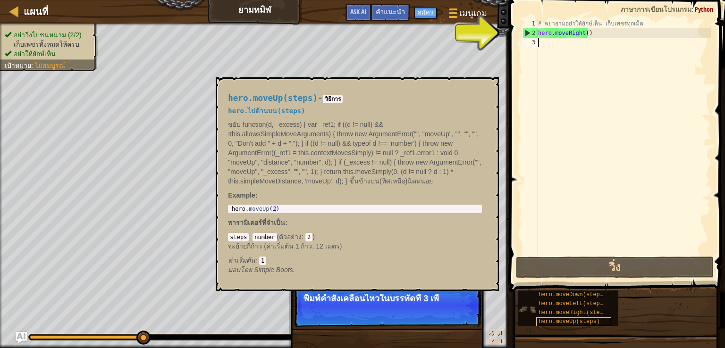
scroll to position [4, 0]
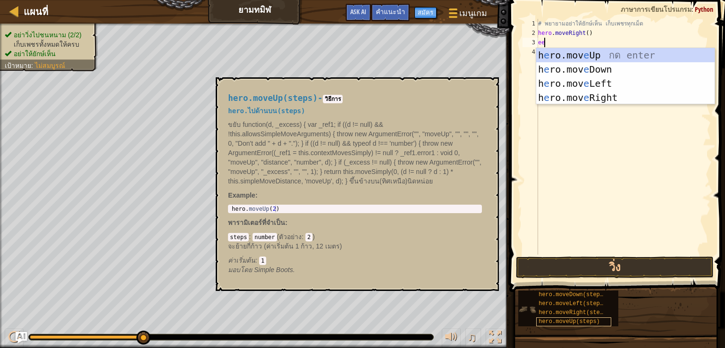
type textarea "e"
type textarea "hero"
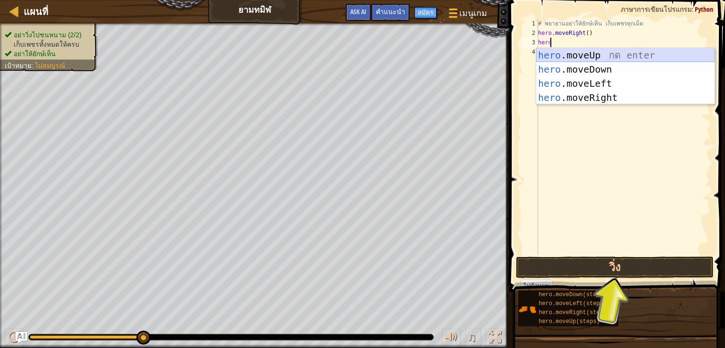
click at [553, 53] on div "hero .moveUp กด enter hero .moveDown กด enter hero .moveLeft กด enter hero .mov…" at bounding box center [625, 90] width 178 height 85
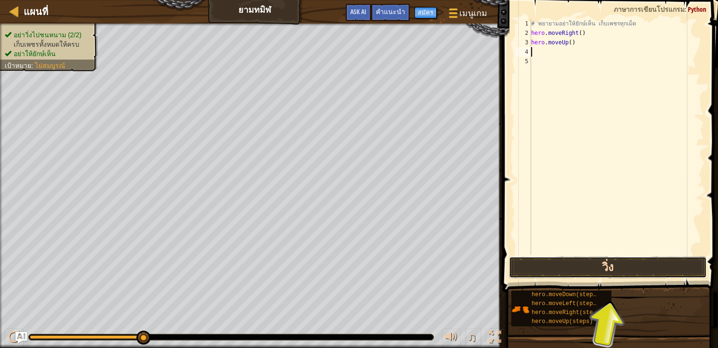
click at [623, 266] on button "วิ่ง" at bounding box center [608, 268] width 198 height 22
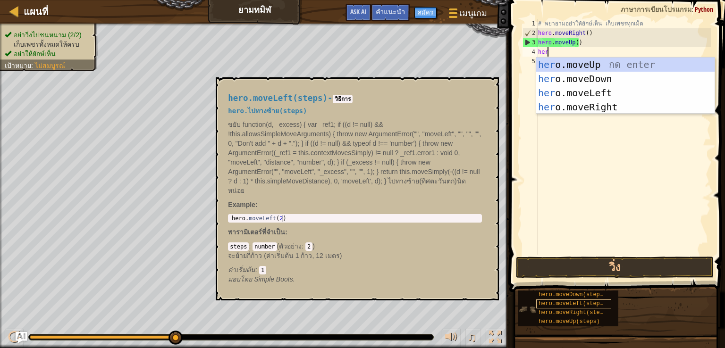
type textarea "hero"
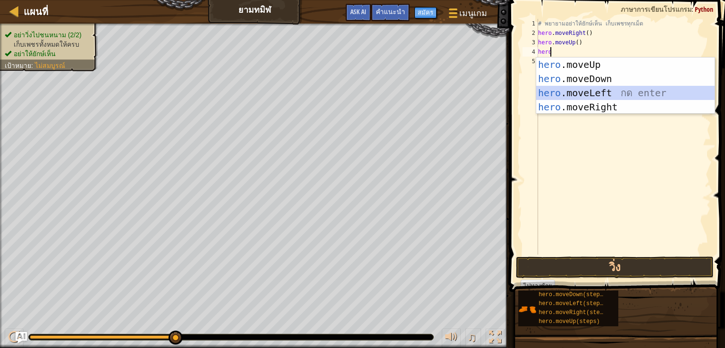
click at [615, 88] on div "hero .moveUp กด enter hero .moveDown กด enter hero .moveLeft กด enter hero .mov…" at bounding box center [625, 100] width 178 height 85
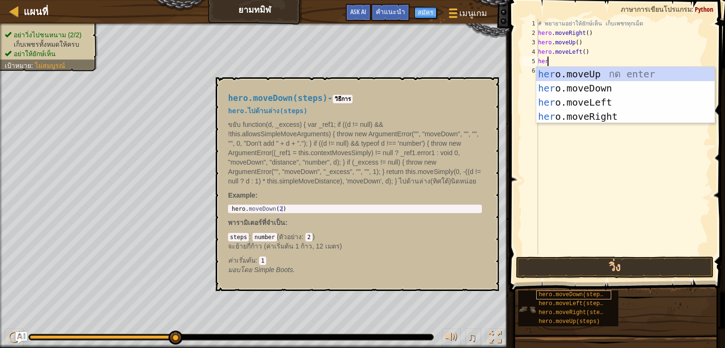
type textarea "hero"
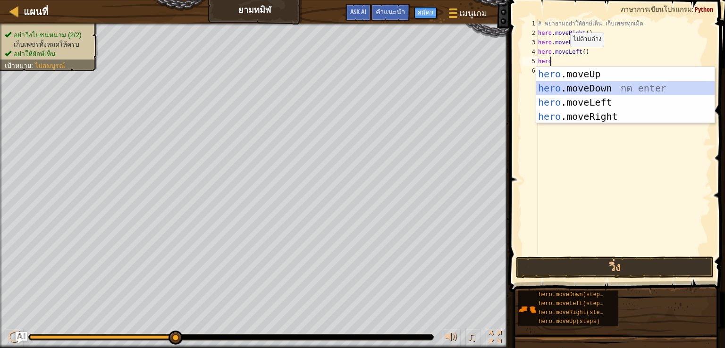
click at [581, 84] on div "hero .moveUp กด enter hero .moveDown กด enter hero .moveLeft กด enter hero .mov…" at bounding box center [625, 109] width 178 height 85
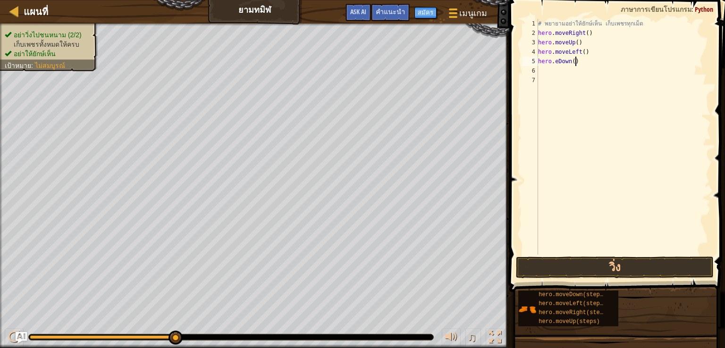
click at [578, 61] on div "# [PERSON_NAME]อย่าให้ยักษ์เห็น เก็บเพชรทุกเม็ด hero . moveRight ( ) hero . mov…" at bounding box center [623, 146] width 175 height 255
type textarea "h"
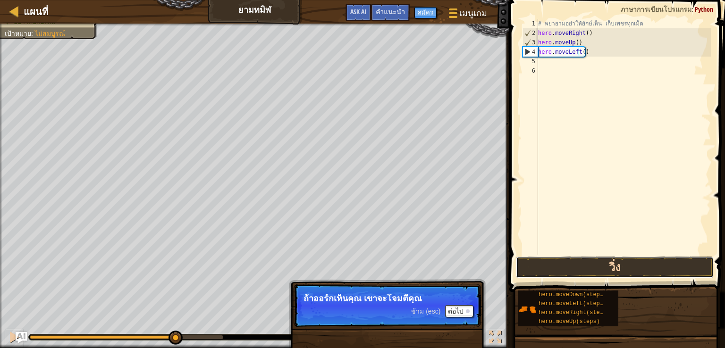
click at [649, 265] on button "วิ่ง" at bounding box center [615, 268] width 198 height 22
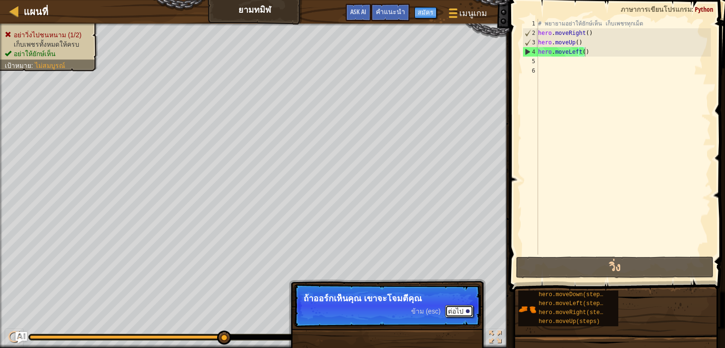
click at [466, 307] on button "ต่อไป" at bounding box center [459, 311] width 28 height 12
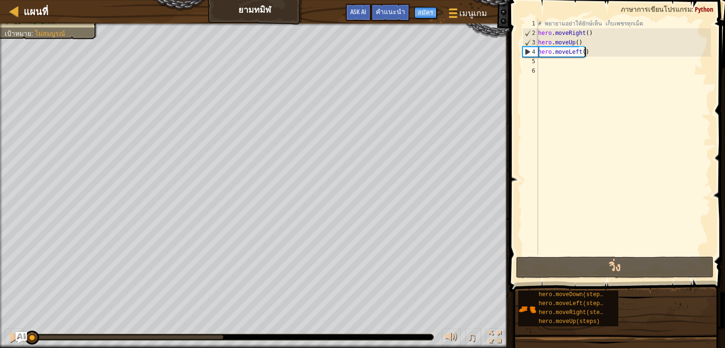
drag, startPoint x: 219, startPoint y: 332, endPoint x: 0, endPoint y: 295, distance: 221.6
click at [0, 297] on div "อย่าวิ่งไปชนหนาม (1/2) เก็บเพชรทั้งหมดให้ครบ อย่าให้ยักษ์เห็น เป้าหมาย : ไม่[PE…" at bounding box center [362, 186] width 725 height 325
type textarea "hero.moveLeft"
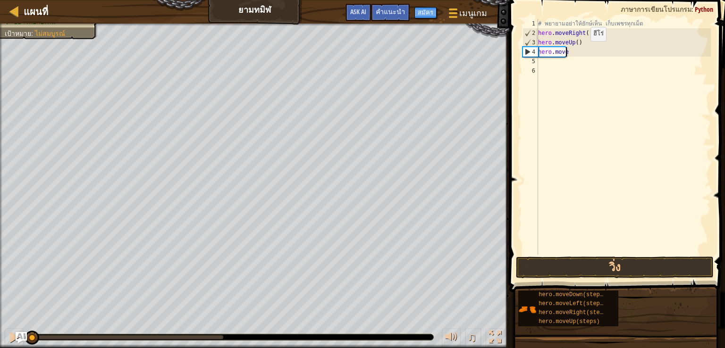
type textarea "h"
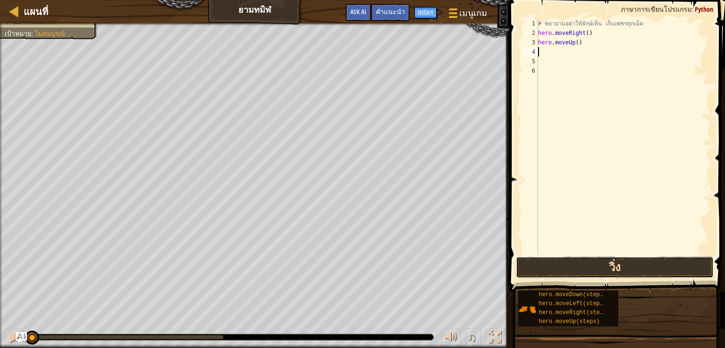
click at [609, 270] on button "วิ่ง" at bounding box center [615, 268] width 198 height 22
click at [610, 269] on button "วิ่ง" at bounding box center [615, 268] width 198 height 22
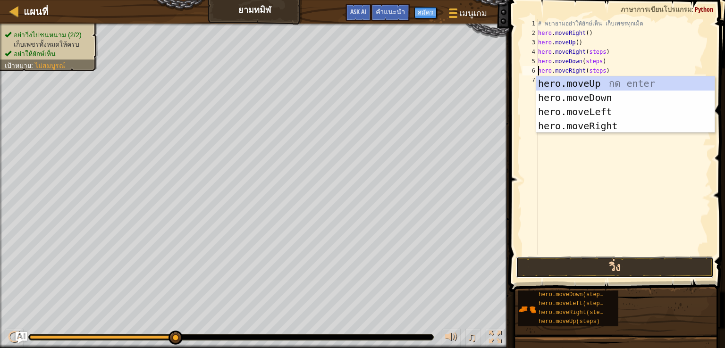
click at [623, 272] on button "วิ่ง" at bounding box center [615, 268] width 198 height 22
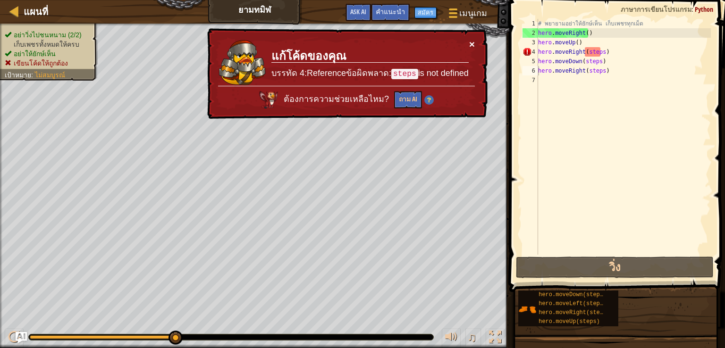
click at [473, 42] on button "×" at bounding box center [472, 44] width 6 height 10
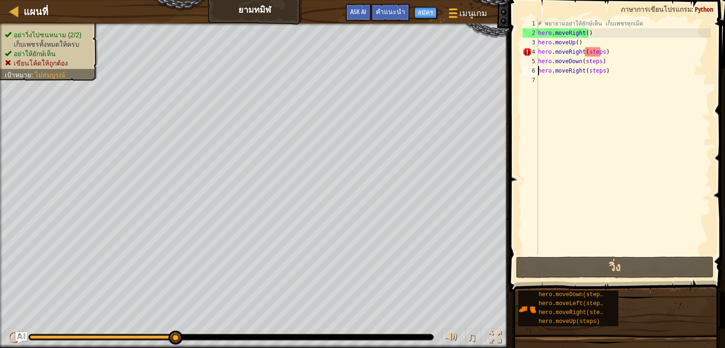
click at [602, 51] on div "# [PERSON_NAME]อย่าให้ยักษ์เห็น เก็บเพชรทุกเม็ด hero . moveRight ( ) hero . mov…" at bounding box center [623, 146] width 175 height 255
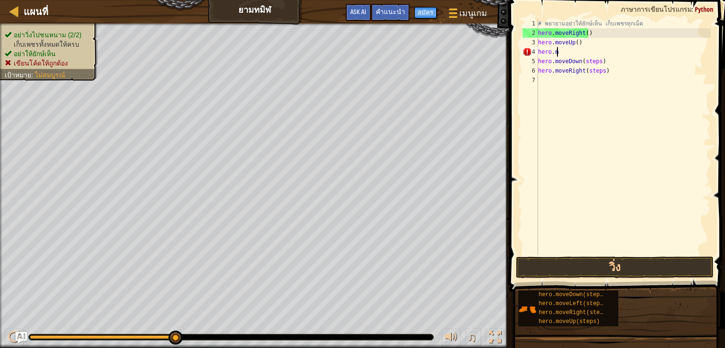
type textarea "h"
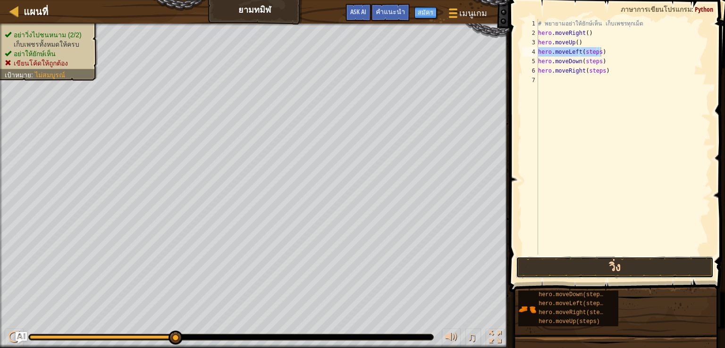
click at [619, 267] on button "วิ่ง" at bounding box center [615, 268] width 198 height 22
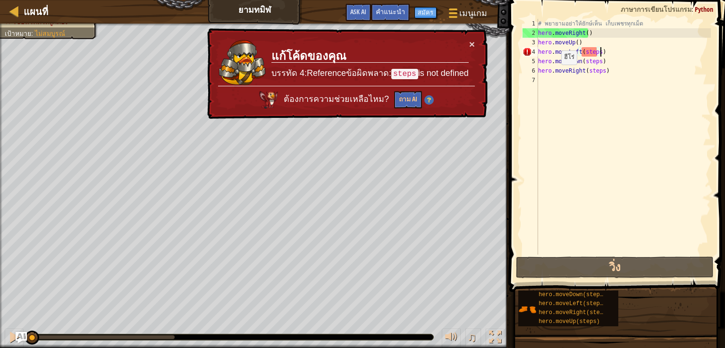
drag, startPoint x: 177, startPoint y: 335, endPoint x: 0, endPoint y: 338, distance: 177.0
click at [0, 338] on div "♫" at bounding box center [254, 335] width 509 height 28
click at [468, 42] on td "แก้โค้ดของคุณ บรรทัด 4:Referenceข้อผิดพลาด: steps is not defined" at bounding box center [370, 62] width 198 height 47
click at [475, 40] on div "× แก้โค้ดของคุณ บรรทัด 4:Referenceข้อผิดพลาด: steps is not defined ต้องการความช…" at bounding box center [347, 73] width 284 height 95
click at [475, 42] on div "× แก้โค้ดของคุณ บรรทัด 4:Referenceข้อผิดพลาด: steps is not defined ต้องการความช…" at bounding box center [346, 74] width 284 height 96
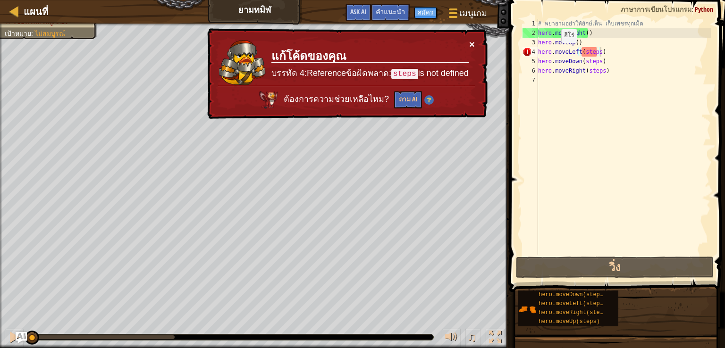
click at [471, 40] on button "×" at bounding box center [472, 44] width 6 height 10
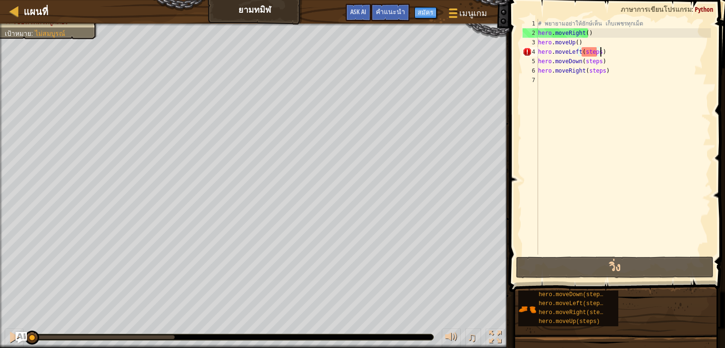
click at [603, 72] on div "# [PERSON_NAME]อย่าให้ยักษ์เห็น เก็บเพชรทุกเม็ด hero . moveRight ( ) hero . mov…" at bounding box center [623, 146] width 175 height 255
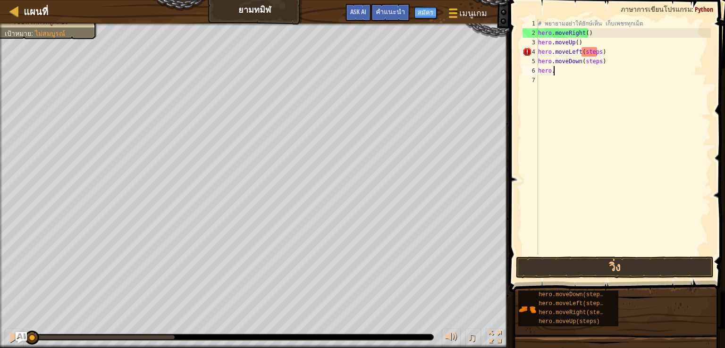
type textarea "h"
click at [599, 61] on div "# [PERSON_NAME]อย่าให้ยักษ์เห็น เก็บเพชรทุกเม็ด hero . moveRight ( ) hero . mov…" at bounding box center [623, 146] width 175 height 255
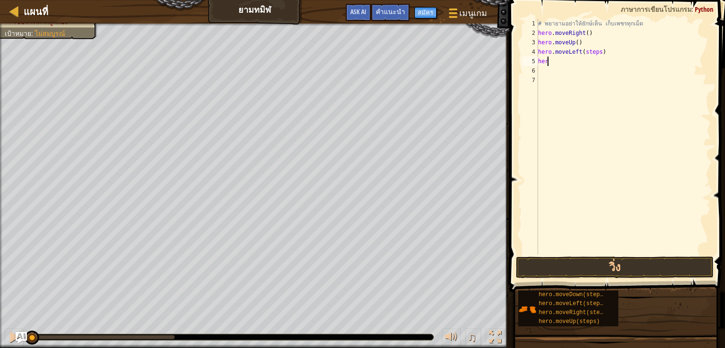
type textarea "h"
click at [600, 52] on div "# [PERSON_NAME]อย่าให้ยักษ์เห็น เก็บเพชรทุกเม็ด hero . moveRight ( ) hero . mov…" at bounding box center [623, 146] width 175 height 255
type textarea "h"
click at [583, 42] on div "# [PERSON_NAME]อย่าให้ยักษ์เห็น เก็บเพชรทุกเม็ด hero . moveRight ( ) hero . mov…" at bounding box center [623, 146] width 175 height 255
type textarea "h"
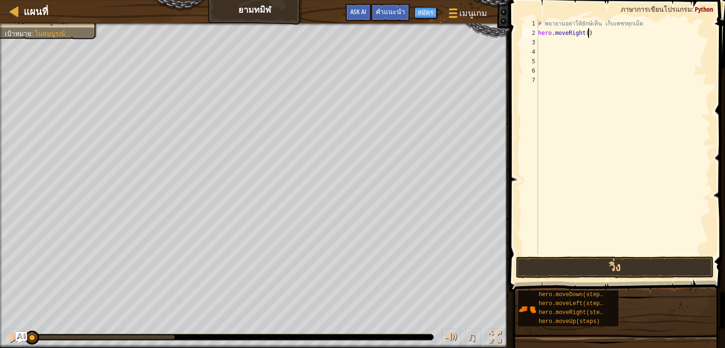
click at [590, 34] on div "# [PERSON_NAME]อย่าให้ยักษ์เห็น เก็บเพชรทุกเม็ด hero . moveRight ( )" at bounding box center [623, 146] width 175 height 255
type textarea "h"
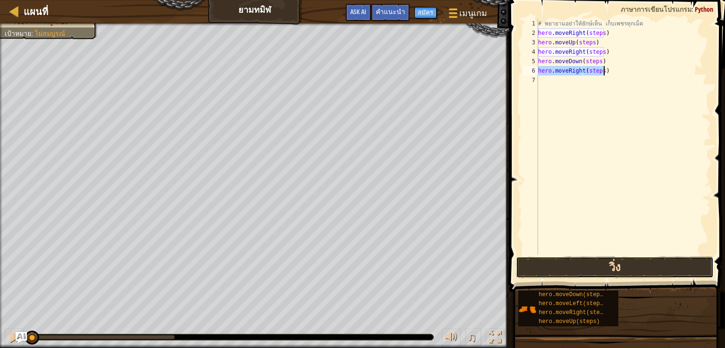
click at [615, 270] on button "วิ่ง" at bounding box center [615, 268] width 198 height 22
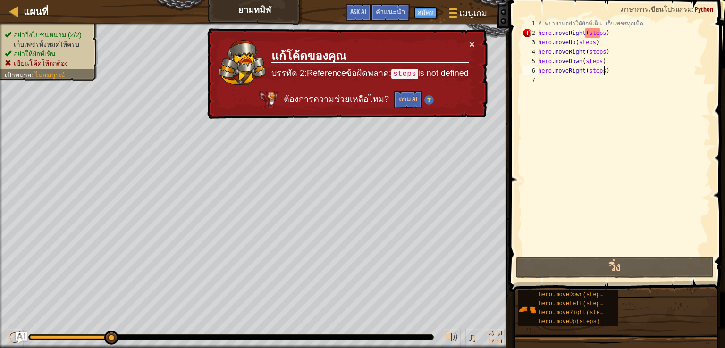
click at [610, 34] on div "# [PERSON_NAME]อย่าให้ยักษ์เห็น เก็บเพชรทุกเม็ด hero . moveRight ( steps ) hero…" at bounding box center [623, 146] width 175 height 255
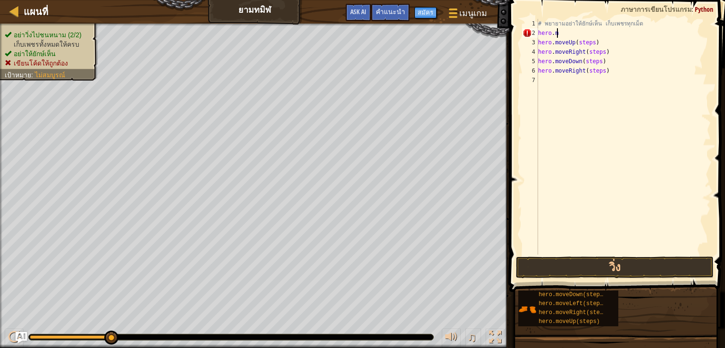
type textarea "h"
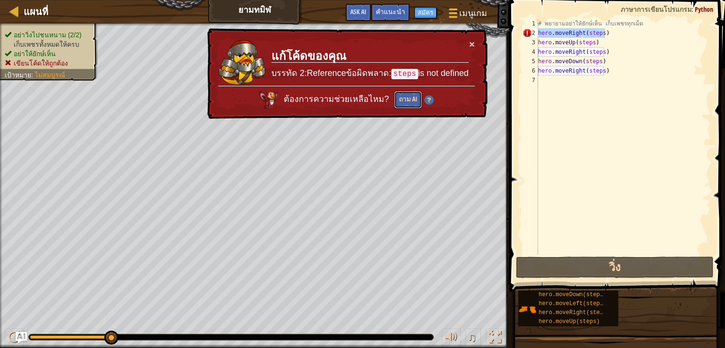
click at [412, 101] on button "ถาม AI" at bounding box center [408, 100] width 28 height 17
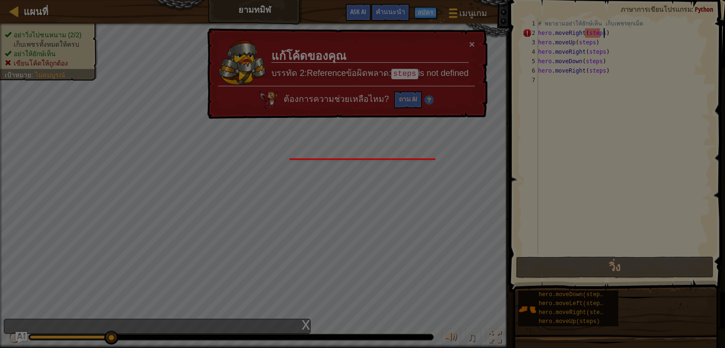
scroll to position [4, 5]
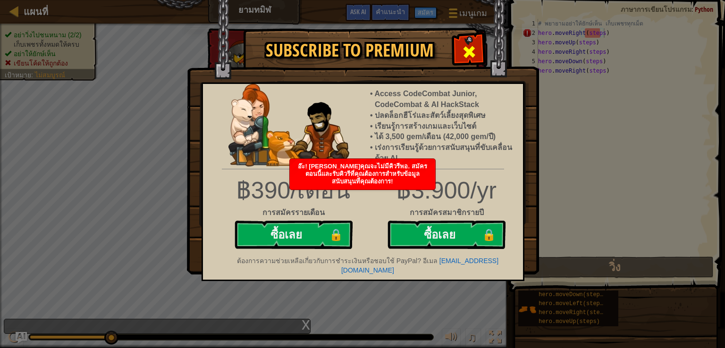
click at [478, 64] on div at bounding box center [469, 51] width 30 height 30
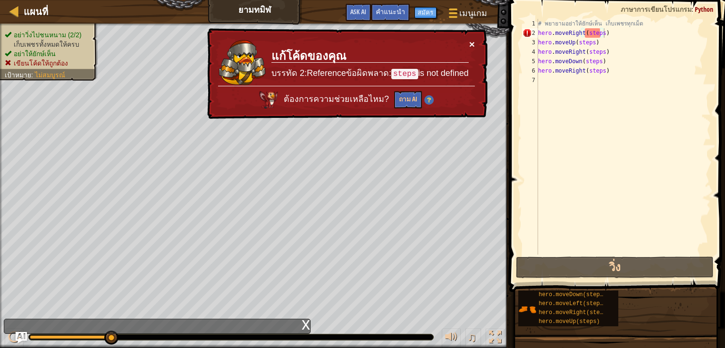
click at [473, 42] on button "×" at bounding box center [472, 46] width 6 height 10
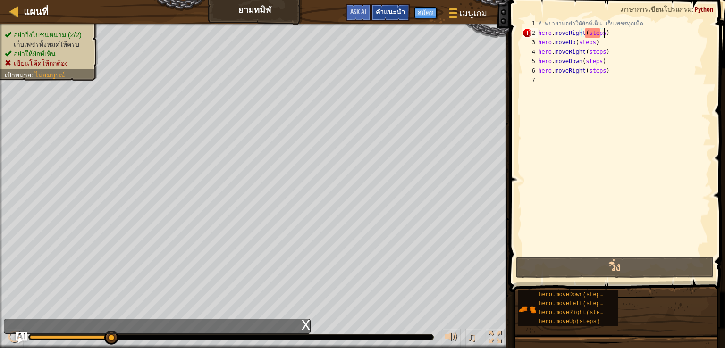
click at [405, 7] on div "คำแนะนำ" at bounding box center [390, 12] width 39 height 17
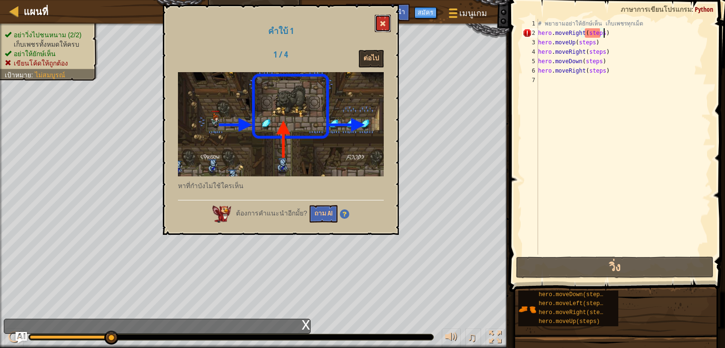
click at [381, 21] on span at bounding box center [382, 23] width 7 height 7
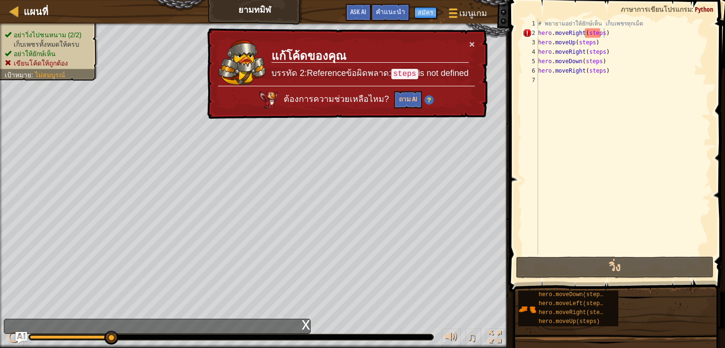
click at [600, 34] on div "# [PERSON_NAME]อย่าให้ยักษ์เห็น เก็บเพชรทุกเม็ด hero . moveRight ( steps ) hero…" at bounding box center [623, 146] width 175 height 255
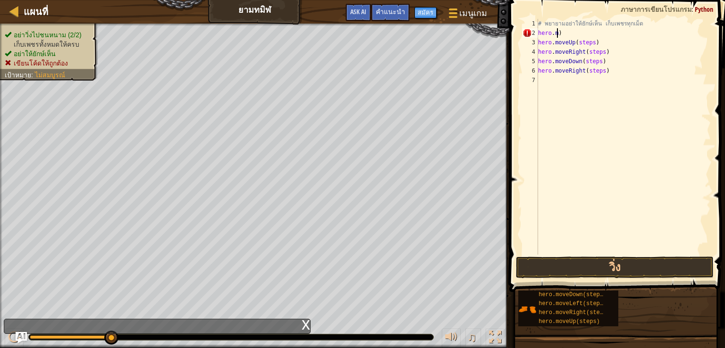
scroll to position [4, 0]
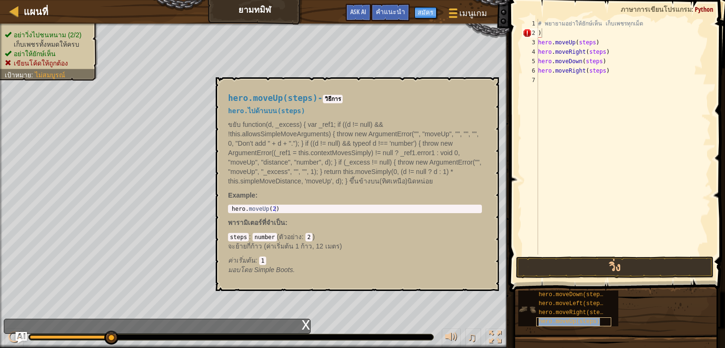
type textarea ")hero.moveUp(steps)"
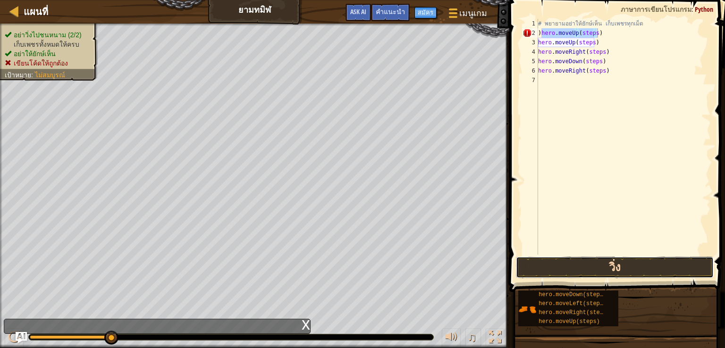
click at [624, 267] on button "วิ่ง" at bounding box center [615, 268] width 198 height 22
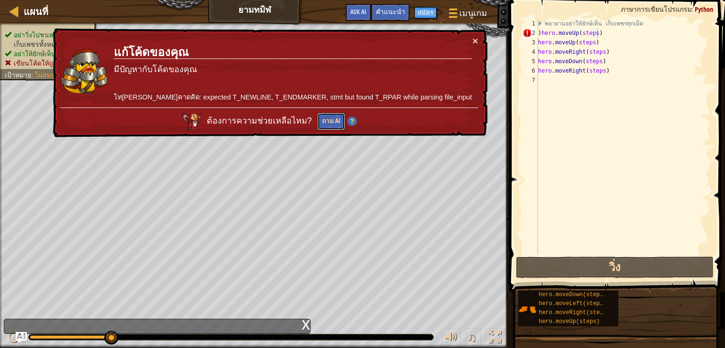
click at [345, 119] on button "ถาม AI" at bounding box center [331, 121] width 28 height 17
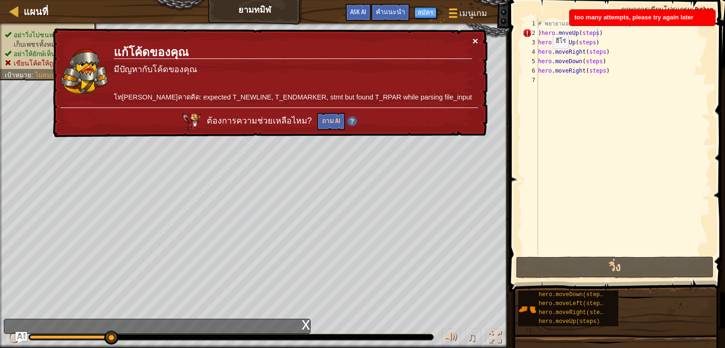
click at [473, 41] on button "×" at bounding box center [475, 41] width 6 height 10
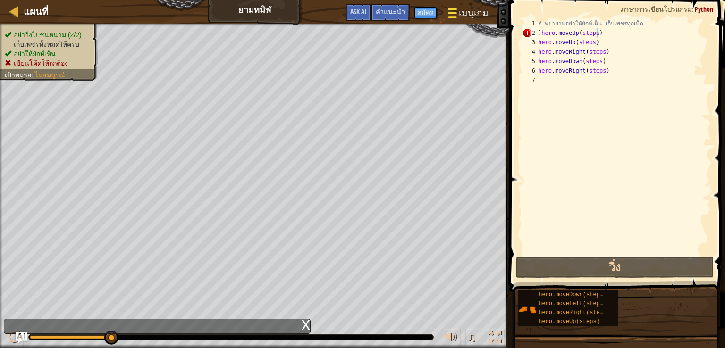
click at [464, 11] on span "เมนูเกม" at bounding box center [473, 13] width 29 height 13
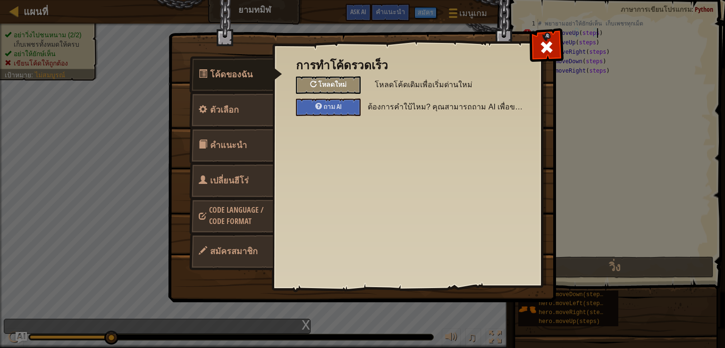
click at [337, 85] on span "โหลดใหม่" at bounding box center [332, 84] width 28 height 9
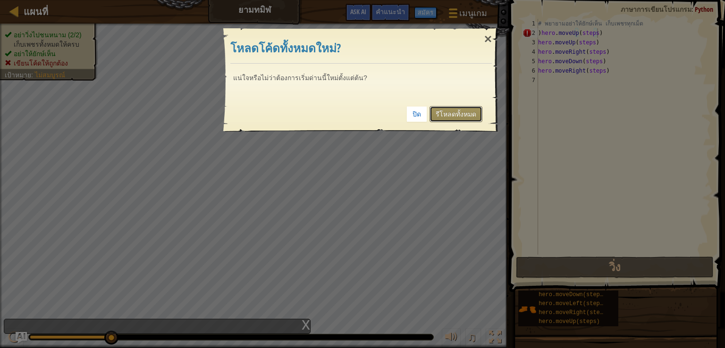
click at [451, 115] on link "รีโหลดทั้งหมด" at bounding box center [455, 114] width 53 height 16
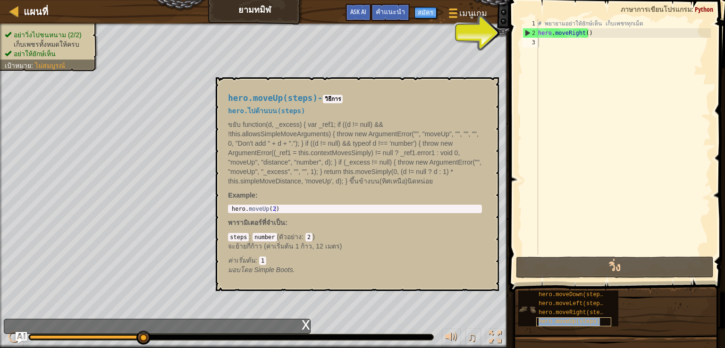
type textarea "hero.moveUp(steps)"
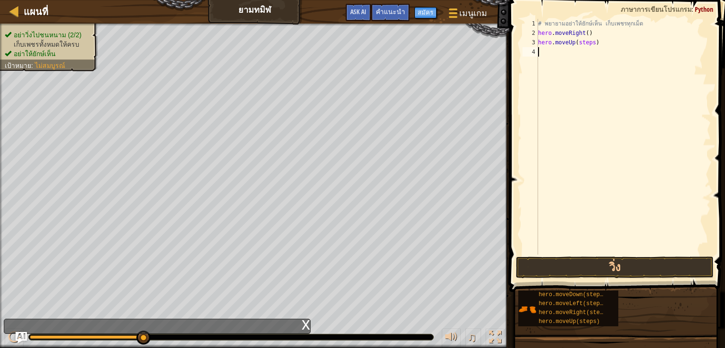
click at [601, 212] on div "# พยายามอย่าให้ยักษ์เห็น เก็บเพชรทุกเม็ด hero . moveRight ( ) hero . moveUp ( s…" at bounding box center [623, 146] width 175 height 255
click at [622, 269] on button "วิ่ง" at bounding box center [615, 268] width 198 height 22
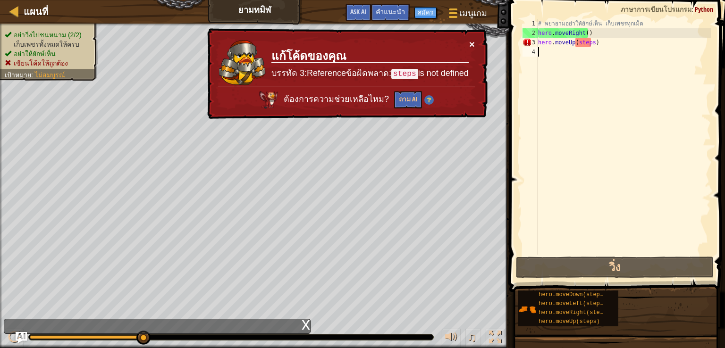
click at [469, 44] on button "×" at bounding box center [472, 44] width 6 height 10
click at [614, 43] on div "# พยายามอย่าให้ยักษ์เห็น เก็บเพชรทุกเม็ด hero . moveRight ( ) hero . moveUp ( s…" at bounding box center [623, 146] width 175 height 255
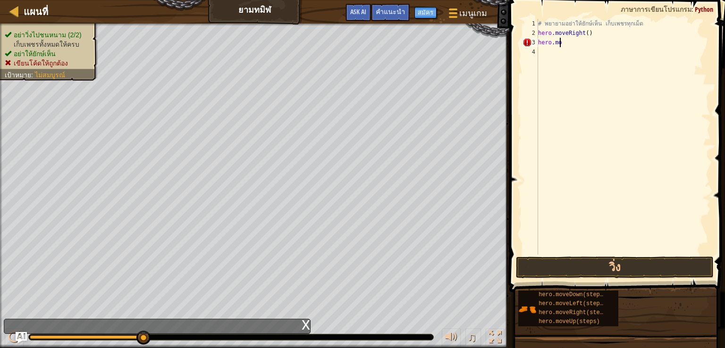
type textarea "h"
click at [555, 267] on button "วิ่ง" at bounding box center [615, 268] width 198 height 22
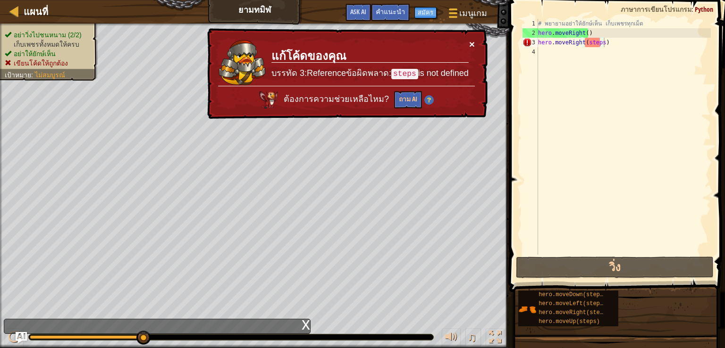
click at [470, 42] on button "×" at bounding box center [472, 45] width 6 height 10
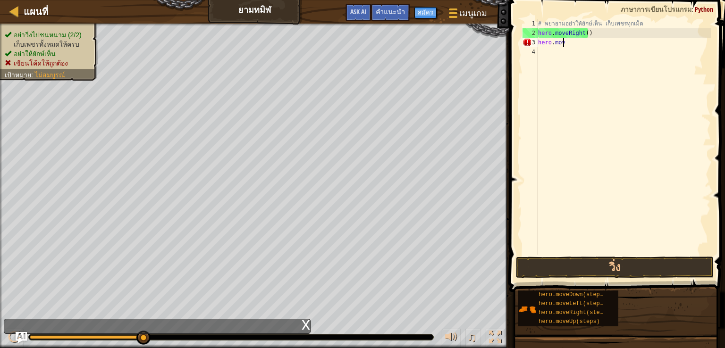
type textarea "h"
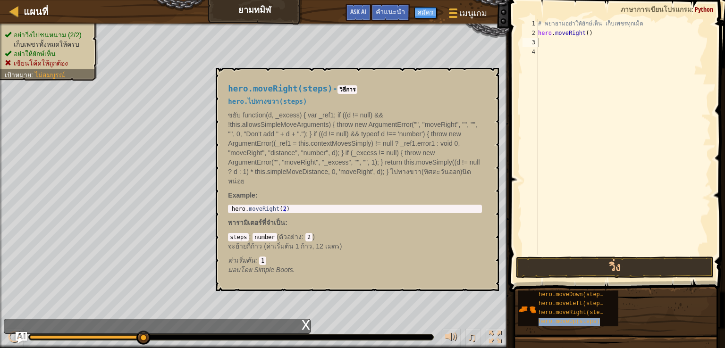
type textarea "hero.moveUp(steps)"
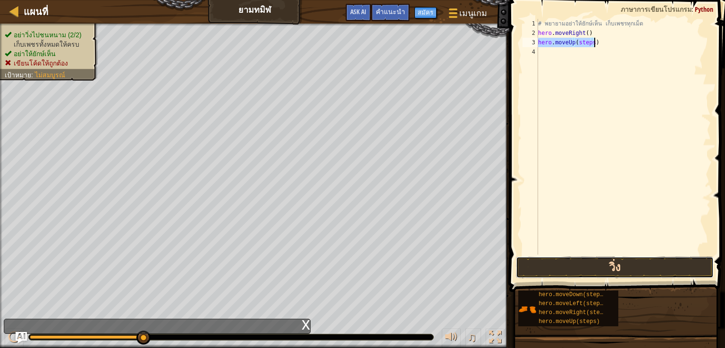
click at [624, 271] on button "วิ่ง" at bounding box center [615, 268] width 198 height 22
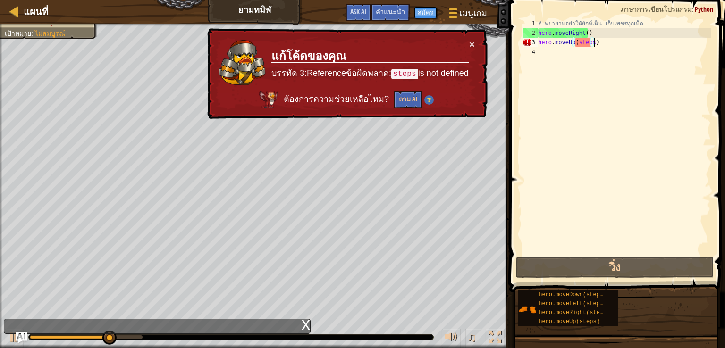
click at [465, 41] on td "แก้โค้ดของคุณ บรรทัด 3:Referenceข้อผิดพลาด: steps is not defined" at bounding box center [370, 63] width 198 height 48
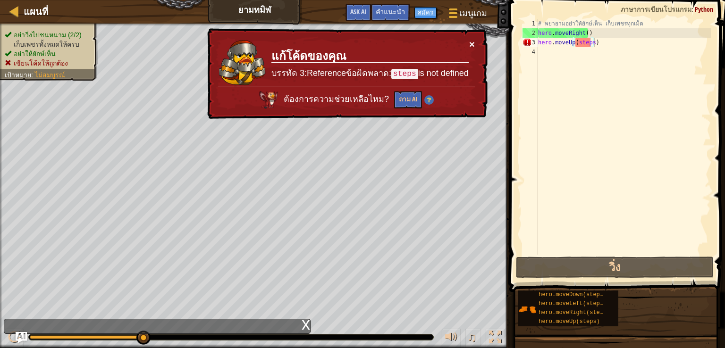
click at [471, 43] on button "×" at bounding box center [472, 46] width 6 height 10
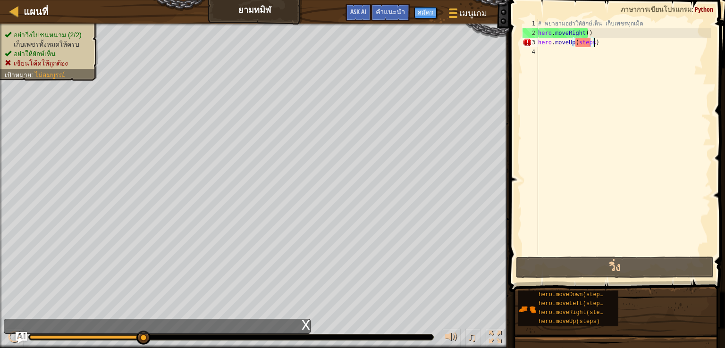
click at [547, 53] on div "# พยายามอย่าให้ยักษ์เห็น เก็บเพชรทุกเม็ด hero . moveRight ( ) hero . moveUp ( s…" at bounding box center [623, 146] width 175 height 255
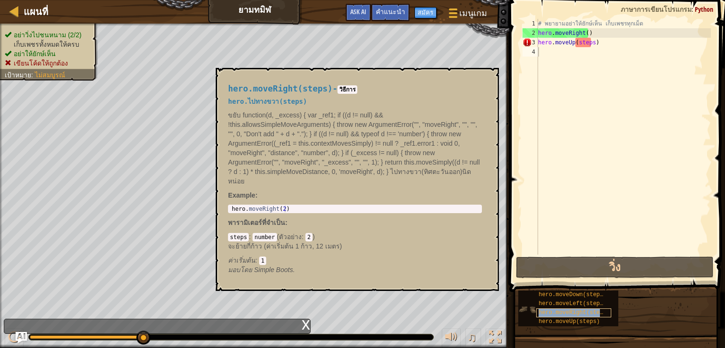
type textarea "hero.moveRight(steps)"
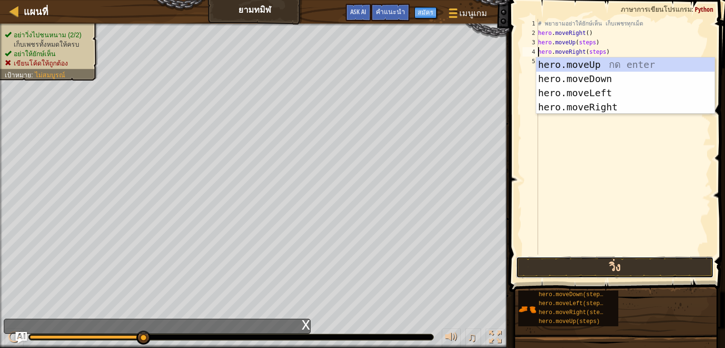
click at [589, 270] on button "วิ่ง" at bounding box center [615, 268] width 198 height 22
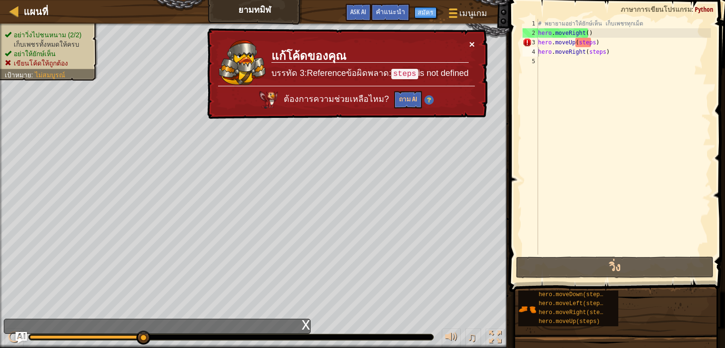
click at [471, 42] on button "×" at bounding box center [472, 44] width 6 height 10
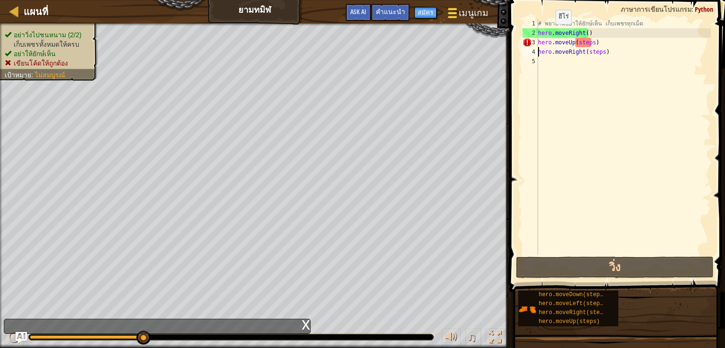
click at [473, 11] on span "เมนูเกม" at bounding box center [473, 13] width 29 height 13
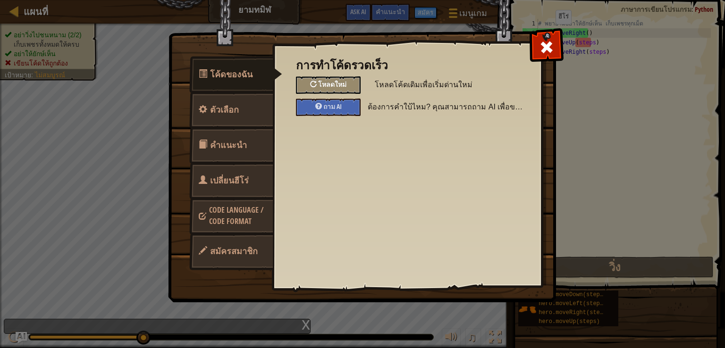
click at [330, 85] on span "โหลดใหม่" at bounding box center [332, 84] width 28 height 9
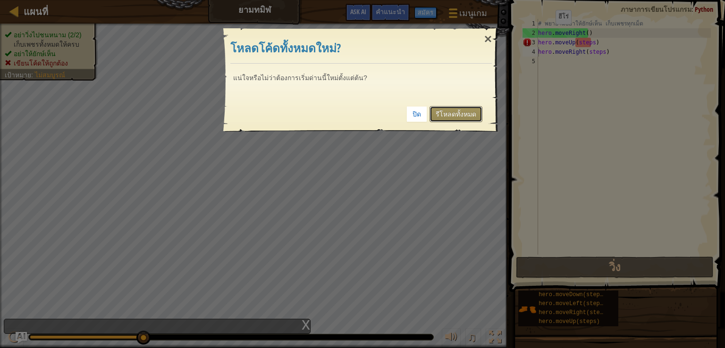
click at [471, 118] on link "รีโหลดทั้งหมด" at bounding box center [455, 114] width 53 height 16
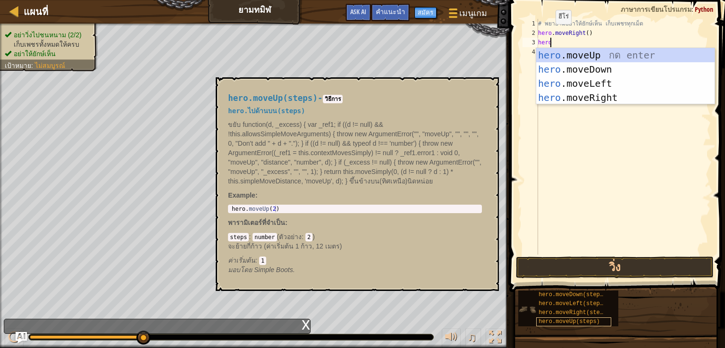
scroll to position [4, 0]
type textarea "hero.m"
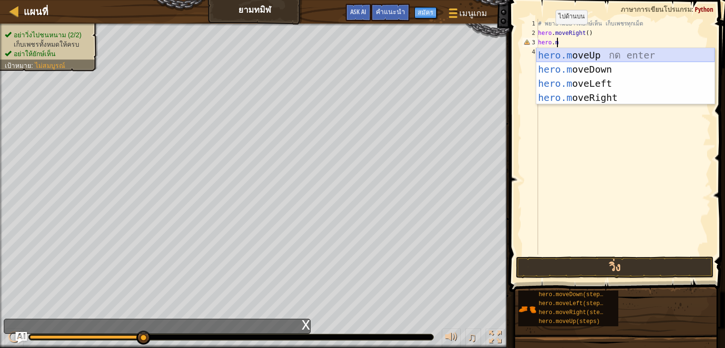
click at [589, 53] on div "hero.m oveUp กด enter hero.m oveDown กด enter hero.m oveLeft กด enter hero.m ov…" at bounding box center [625, 90] width 178 height 85
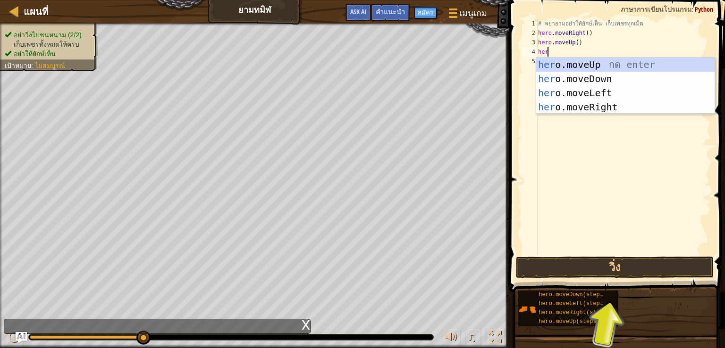
type textarea "hero"
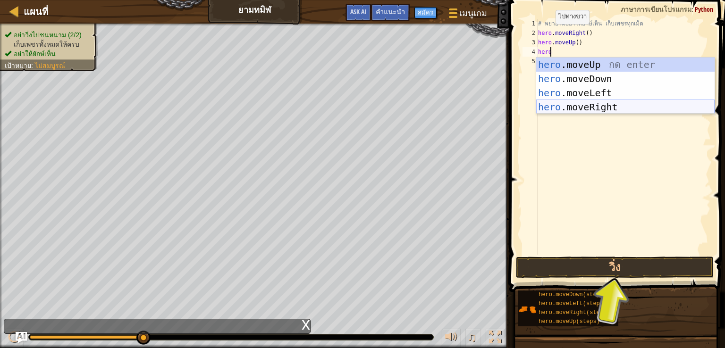
click at [602, 106] on div "hero .moveUp กด enter hero .moveDown กด enter hero .moveLeft กด enter hero .mov…" at bounding box center [625, 100] width 178 height 85
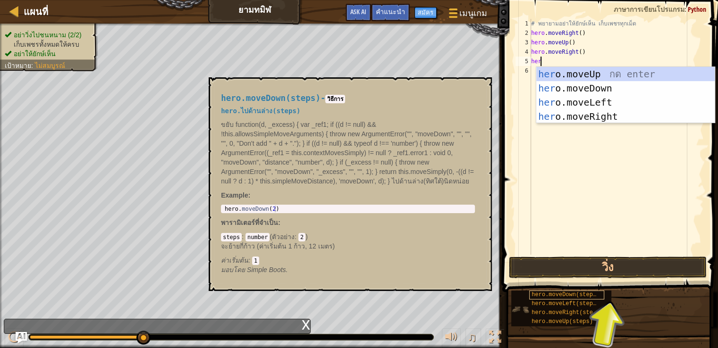
type textarea "hero"
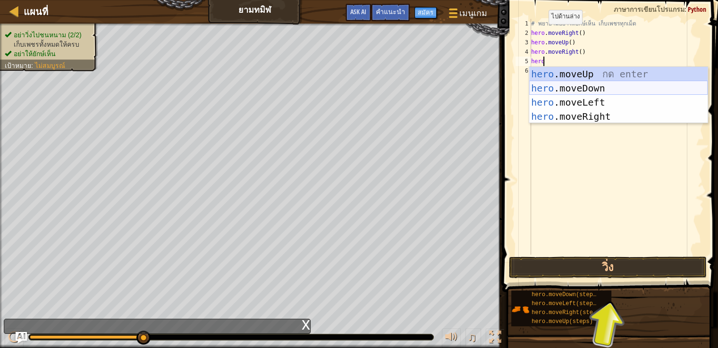
click at [579, 90] on div "hero .moveUp กด enter hero .moveDown กด enter hero .moveLeft กด enter hero .mov…" at bounding box center [618, 109] width 178 height 85
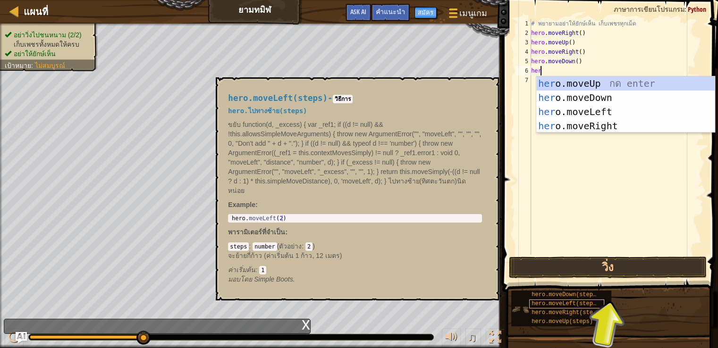
type textarea "hero"
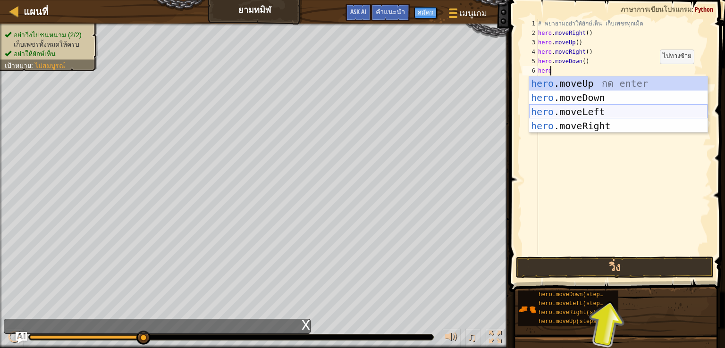
click at [615, 106] on div "hero .moveUp กด enter hero .moveDown กด enter hero .moveLeft กด enter hero .mov…" at bounding box center [618, 118] width 178 height 85
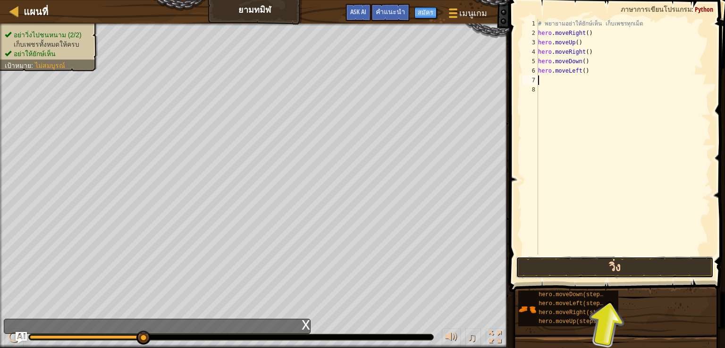
click at [678, 272] on button "วิ่ง" at bounding box center [615, 268] width 198 height 22
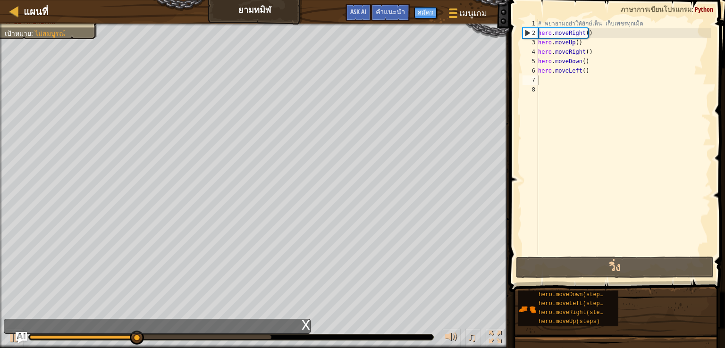
click at [181, 334] on div "x" at bounding box center [157, 326] width 307 height 15
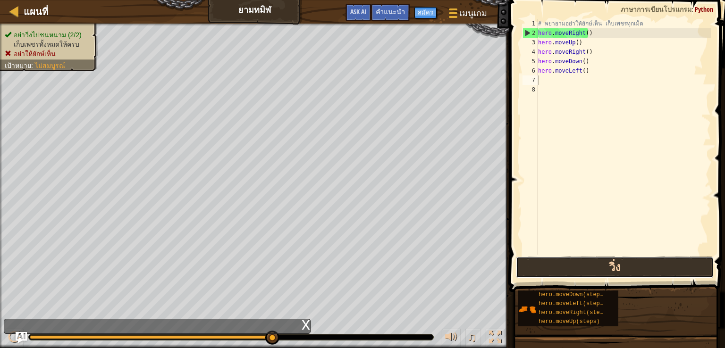
click at [607, 269] on button "วิ่ง" at bounding box center [615, 268] width 198 height 22
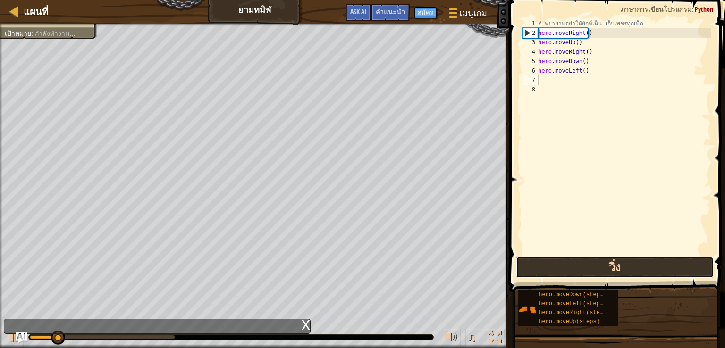
click at [606, 269] on button "วิ่ง" at bounding box center [615, 268] width 198 height 22
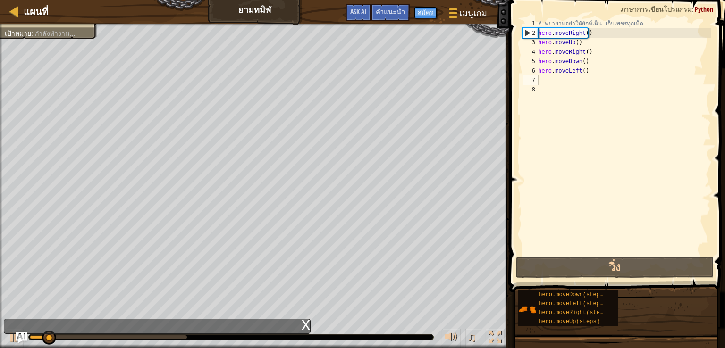
click at [309, 326] on div "x" at bounding box center [306, 324] width 8 height 9
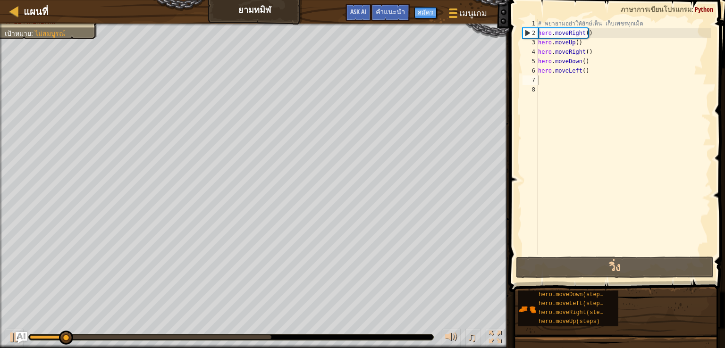
click at [179, 329] on div "♫" at bounding box center [254, 335] width 509 height 28
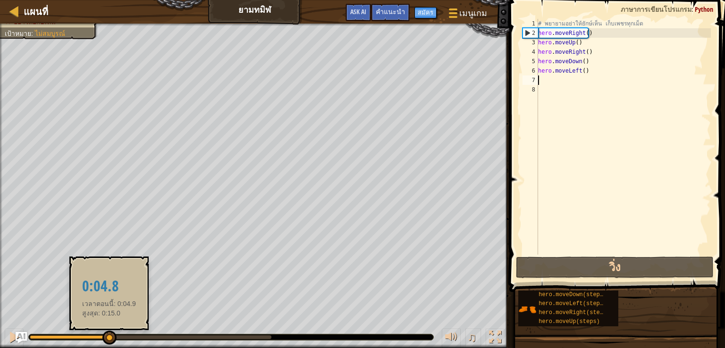
drag, startPoint x: 181, startPoint y: 336, endPoint x: 105, endPoint y: 329, distance: 75.8
click at [107, 336] on div at bounding box center [151, 338] width 242 height 4
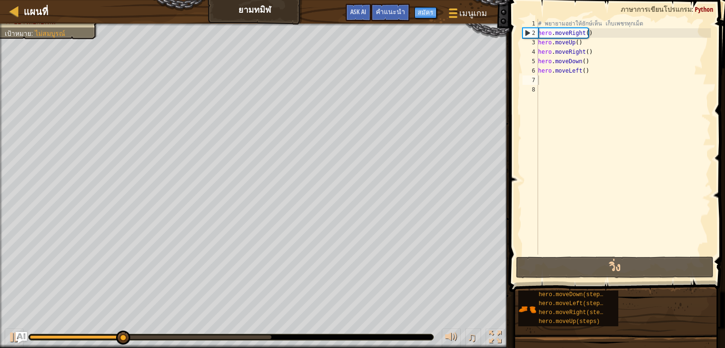
drag, startPoint x: 105, startPoint y: 328, endPoint x: 89, endPoint y: 325, distance: 16.4
click at [89, 325] on div "♫" at bounding box center [254, 335] width 509 height 28
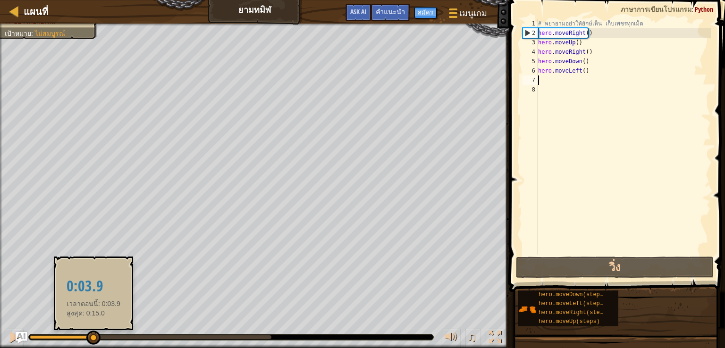
drag, startPoint x: 148, startPoint y: 339, endPoint x: 239, endPoint y: 320, distance: 92.5
click at [95, 331] on div at bounding box center [93, 338] width 14 height 14
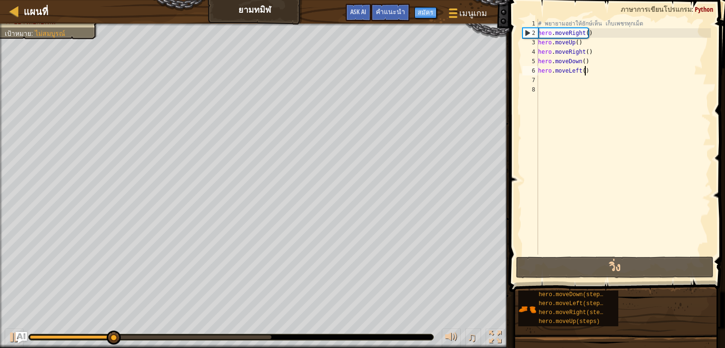
click at [594, 72] on div "# [PERSON_NAME]อย่าให้ยักษ์เห็น เก็บเพชรทุกเม็ด hero . moveRight ( ) hero . mov…" at bounding box center [623, 146] width 175 height 255
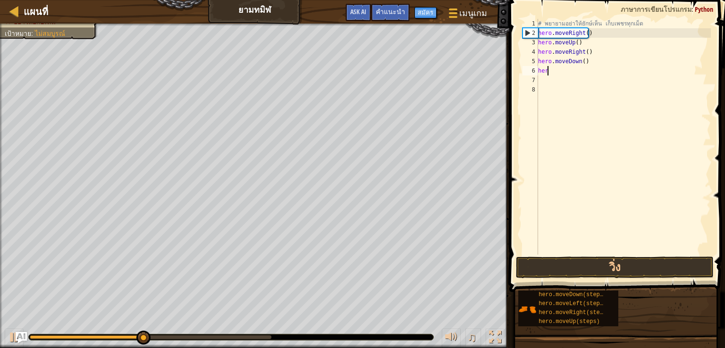
type textarea "h"
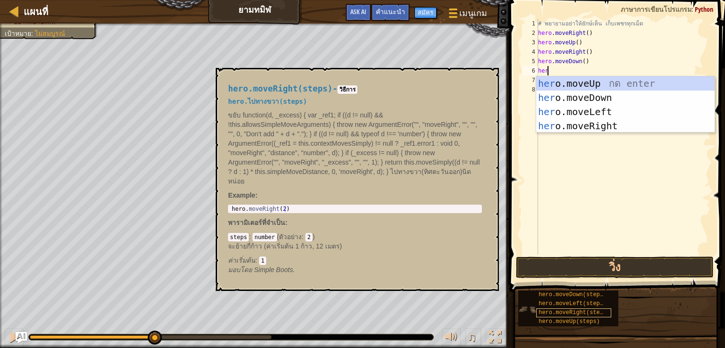
type textarea "hero"
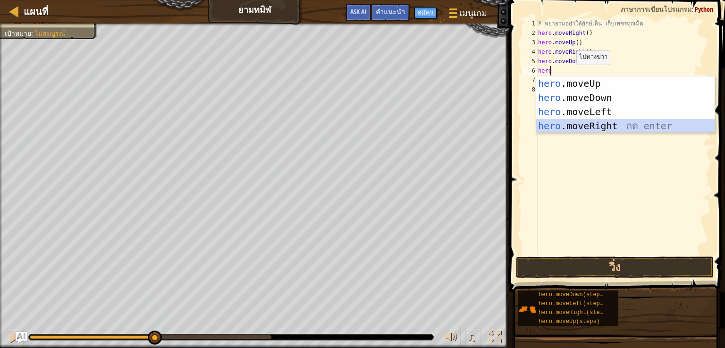
click at [589, 125] on div "hero .moveUp กด enter hero .moveDown กด enter hero .moveLeft กด enter hero .mov…" at bounding box center [625, 118] width 178 height 85
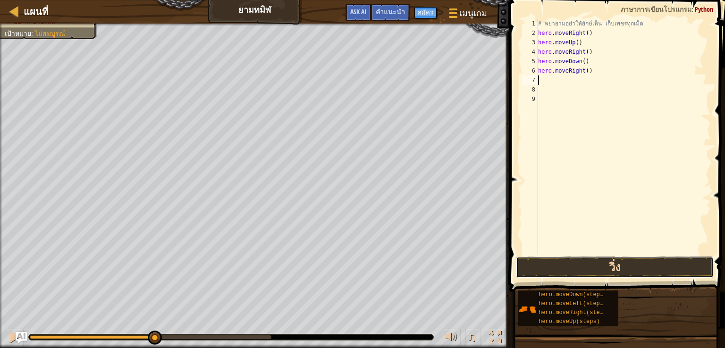
click at [597, 268] on button "วิ่ง" at bounding box center [615, 268] width 198 height 22
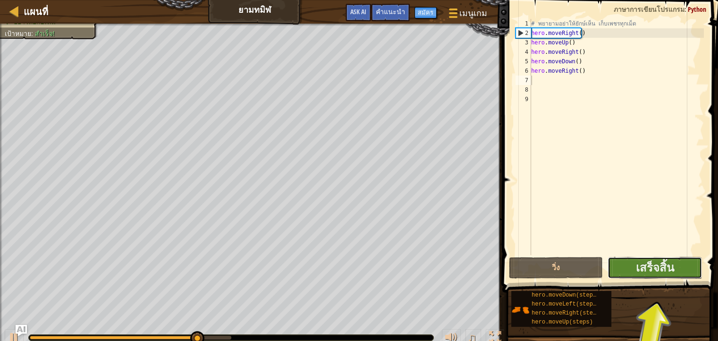
click at [685, 263] on button "เสร็จสิ้น" at bounding box center [654, 268] width 94 height 22
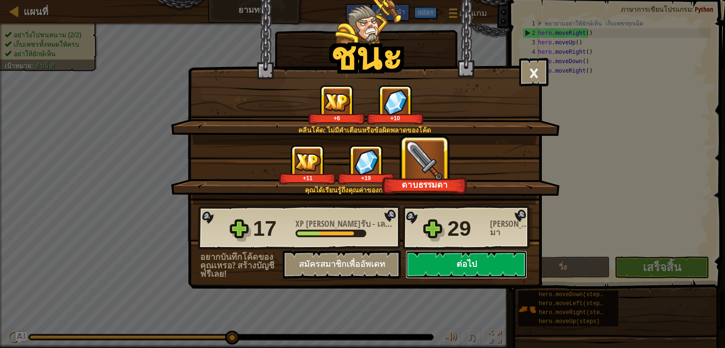
click at [449, 267] on button "ต่อไป" at bounding box center [466, 265] width 122 height 28
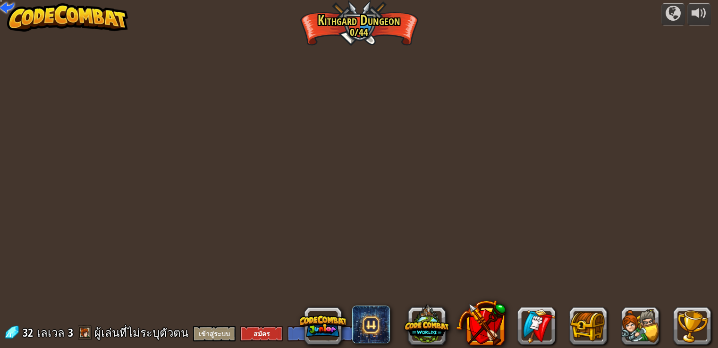
select select "th"
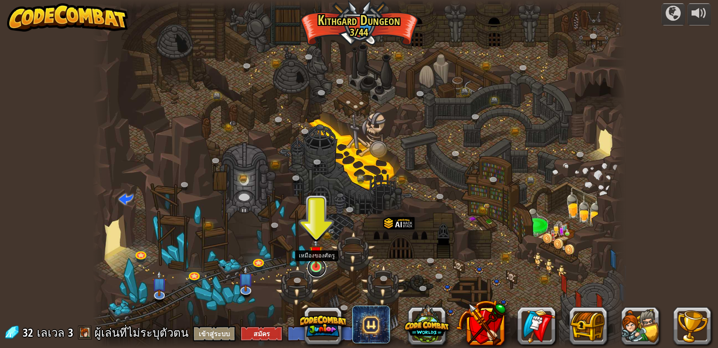
click at [323, 266] on link at bounding box center [316, 268] width 19 height 19
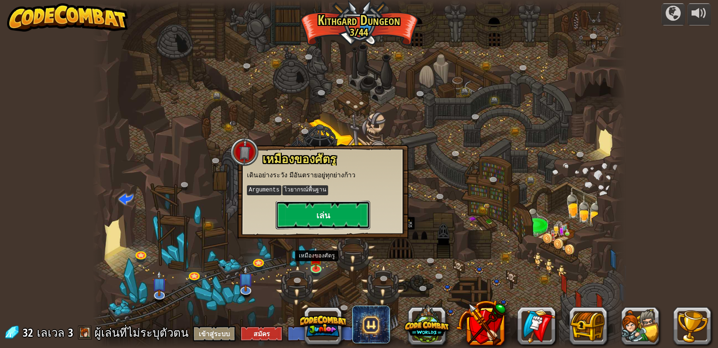
click at [330, 208] on button "เล่น" at bounding box center [323, 215] width 94 height 28
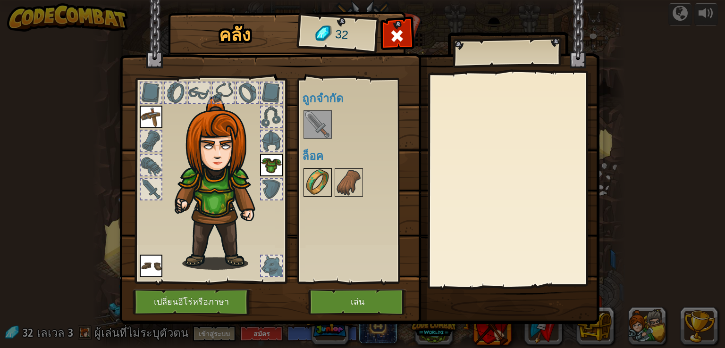
click at [325, 184] on img at bounding box center [317, 182] width 26 height 26
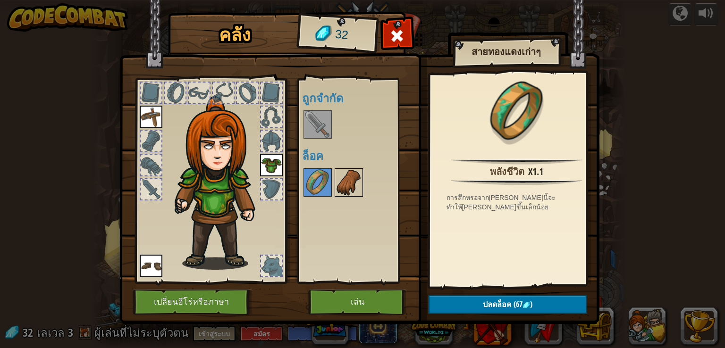
click at [340, 179] on img at bounding box center [349, 182] width 26 height 26
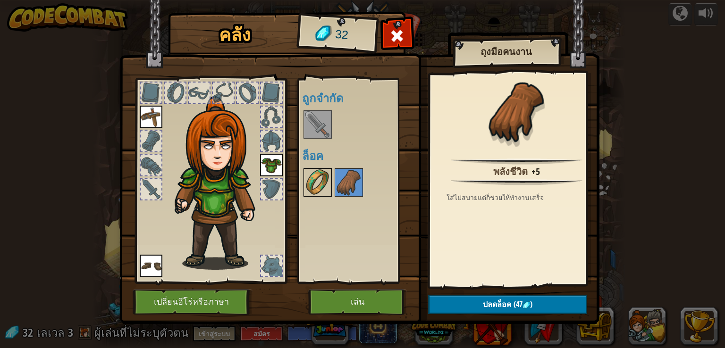
click at [305, 175] on img at bounding box center [317, 182] width 26 height 26
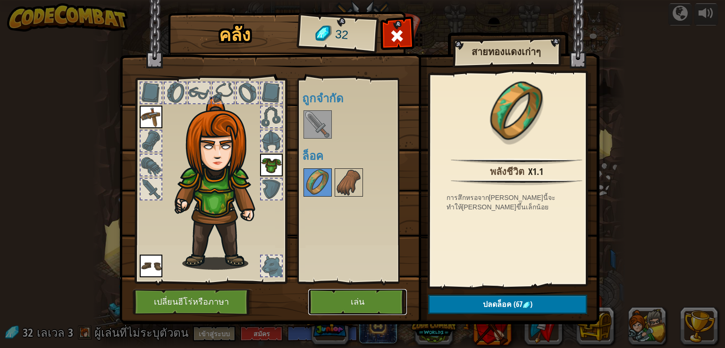
click at [374, 296] on button "เล่น" at bounding box center [357, 302] width 99 height 26
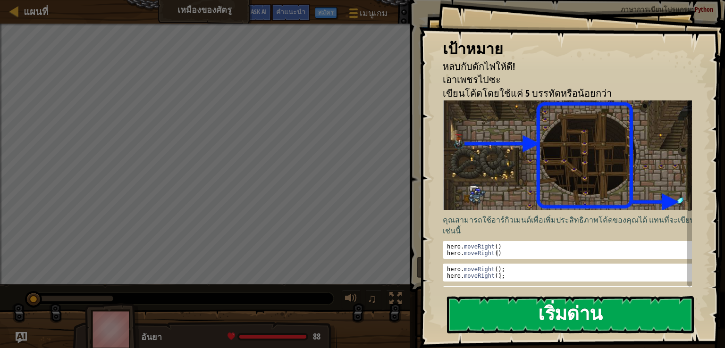
click at [677, 316] on button "เริ่มด่าน" at bounding box center [570, 314] width 247 height 37
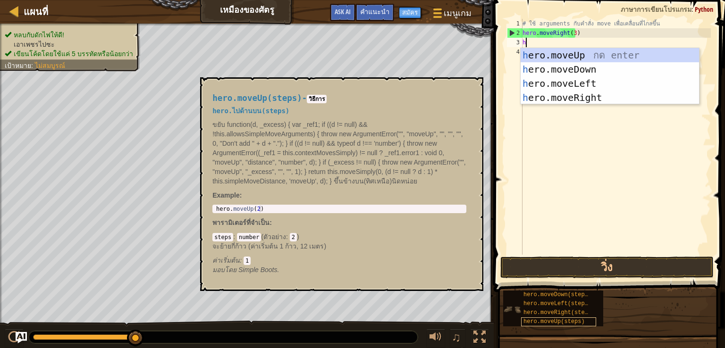
scroll to position [4, 0]
type textarea "hero"
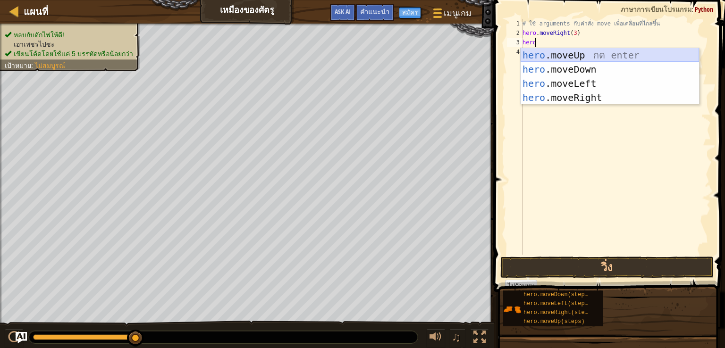
click at [577, 52] on div "hero .moveUp กด enter hero .moveDown กด enter hero .moveLeft กด enter hero .mov…" at bounding box center [610, 90] width 178 height 85
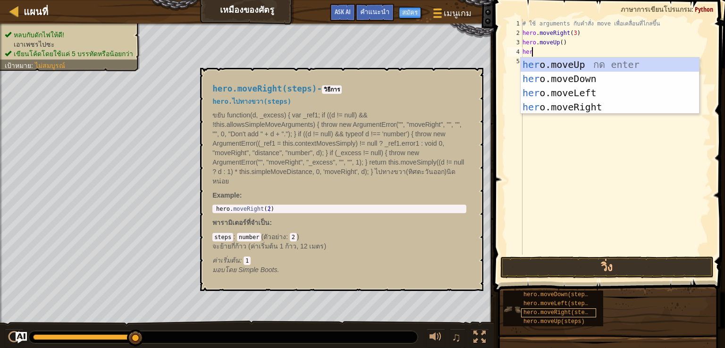
type textarea "hero"
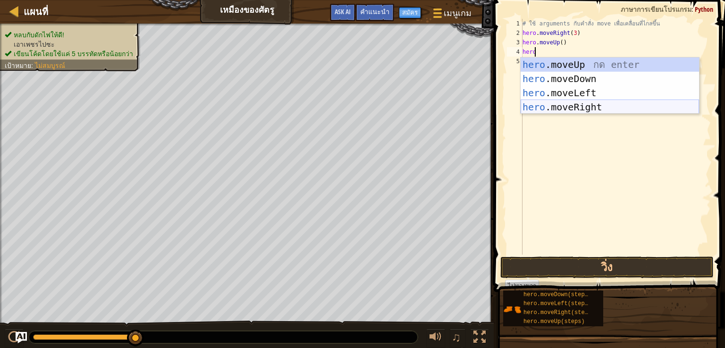
click at [572, 105] on div "hero .moveUp กด enter hero .moveDown กด enter hero .moveLeft กด enter hero .mov…" at bounding box center [610, 100] width 178 height 85
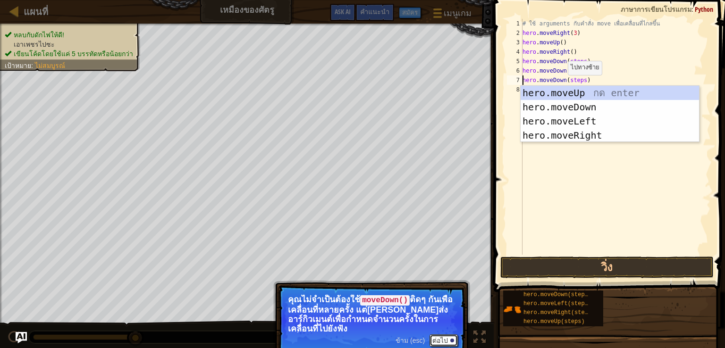
click at [451, 341] on div at bounding box center [452, 341] width 4 height 4
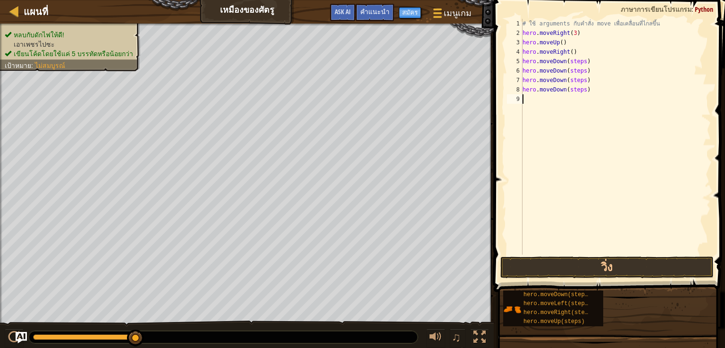
click at [584, 93] on div "# ใช้ arguments กับคำสั่ง move เพื่อเคลื่อนที่ไกลขึ้น hero . moveRight ( 3 ) he…" at bounding box center [616, 146] width 190 height 255
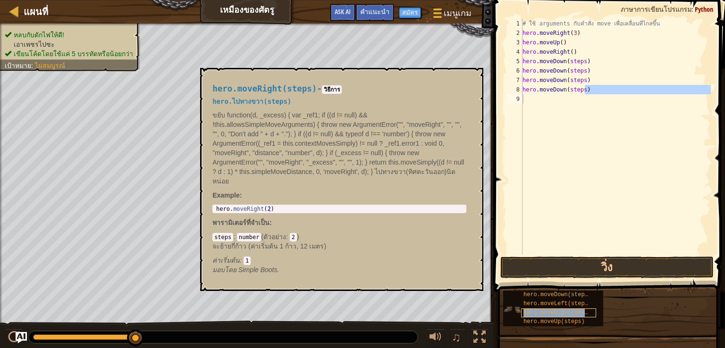
type textarea "hero.moveRight(steps)"
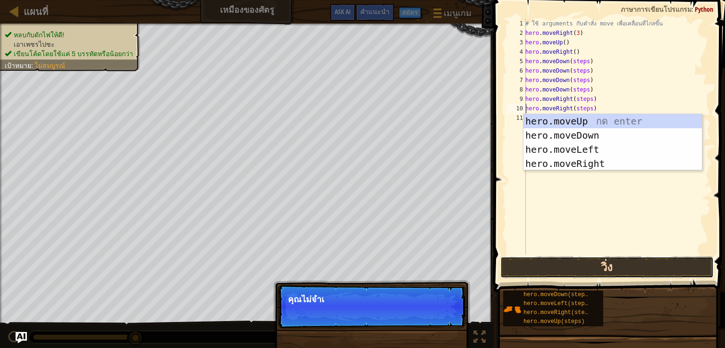
click at [610, 265] on button "วิ่ง" at bounding box center [606, 268] width 213 height 22
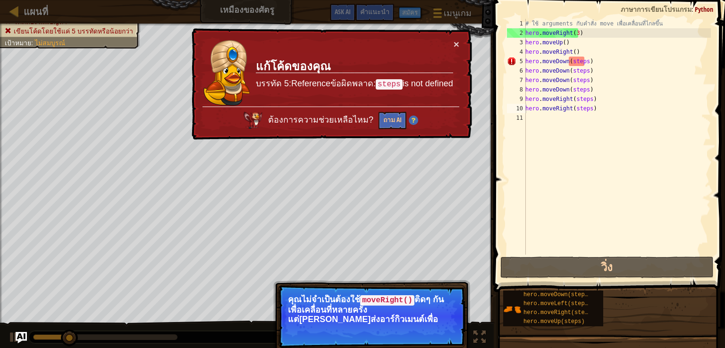
click at [446, 327] on p "ข้าม (esc) ต่อไป คุณไม่จำเป็นต้องใช้ moveRight() ติดๆ กันเพื่อเคลื่อนที่หลายครั…" at bounding box center [371, 316] width 187 height 63
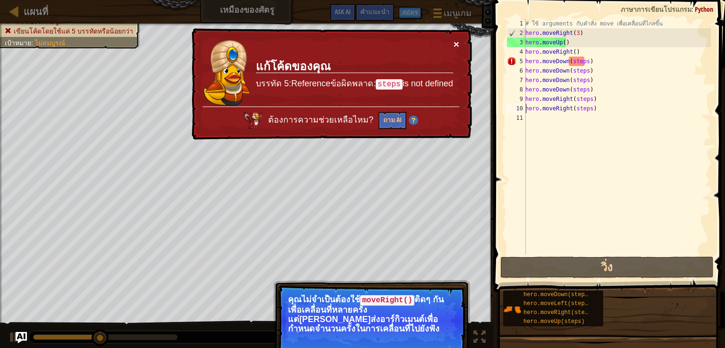
click at [456, 43] on button "×" at bounding box center [457, 44] width 6 height 10
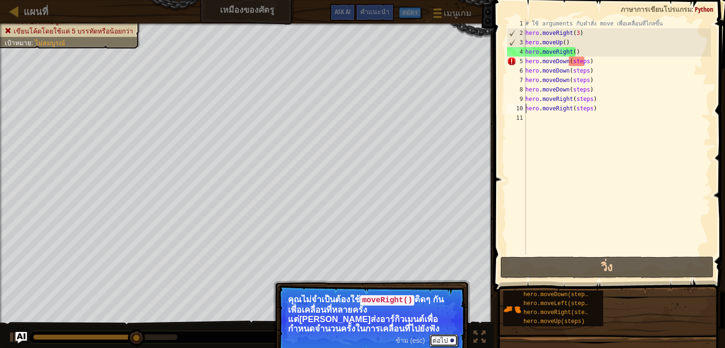
click at [456, 339] on button "ต่อไป" at bounding box center [443, 341] width 28 height 12
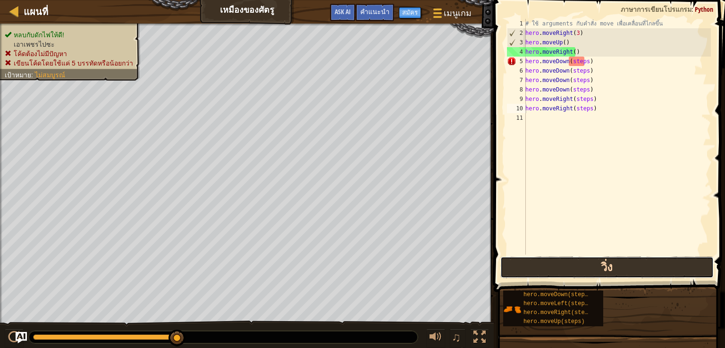
click at [689, 263] on button "วิ่ง" at bounding box center [606, 268] width 213 height 22
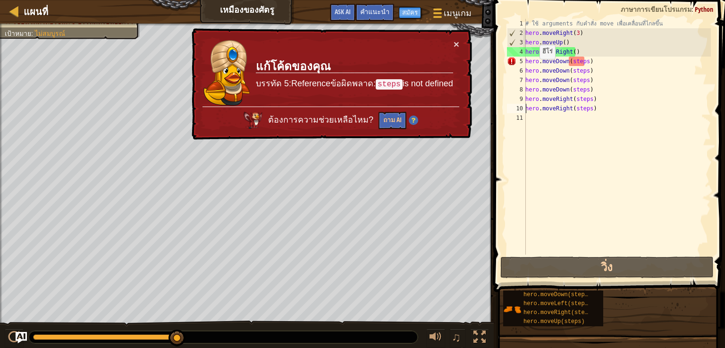
select select "th"
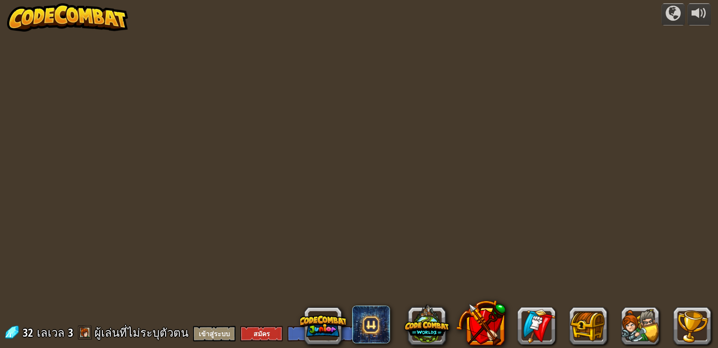
select select "th"
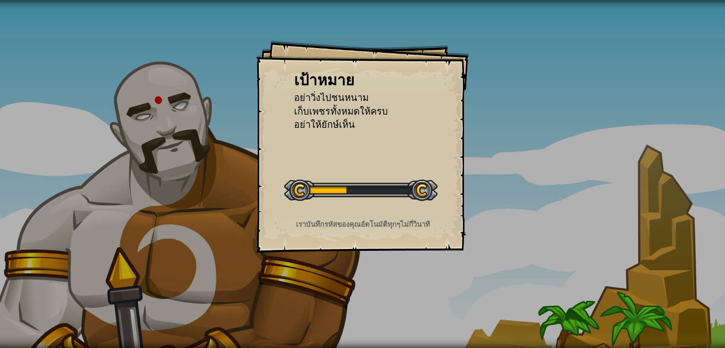
select select "th"
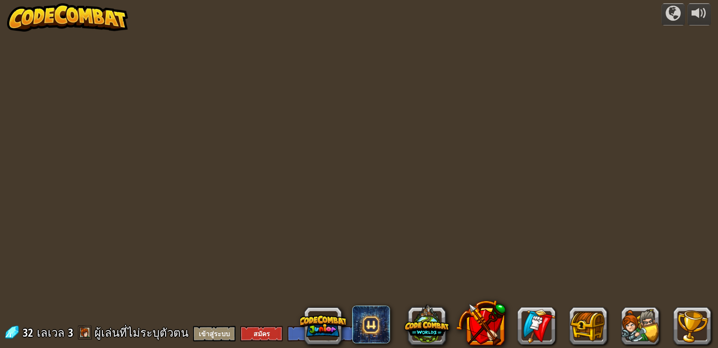
select select "th"
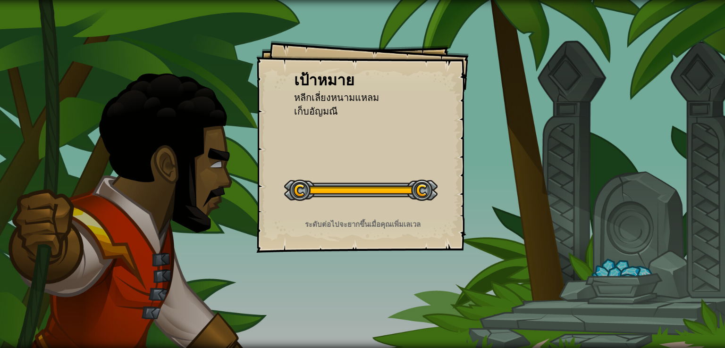
select select "th"
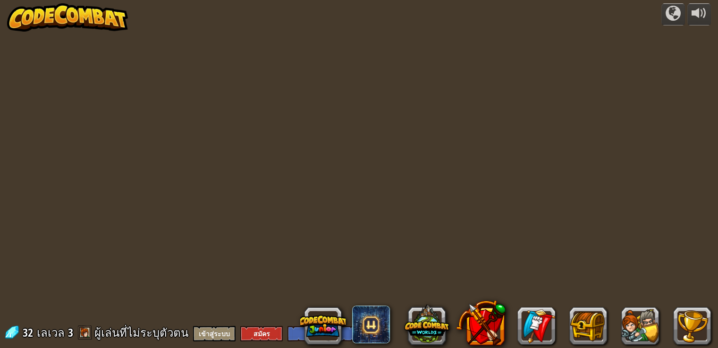
select select "th"
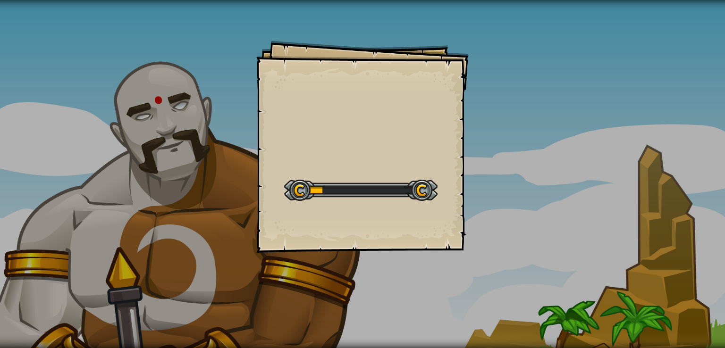
select select "th"
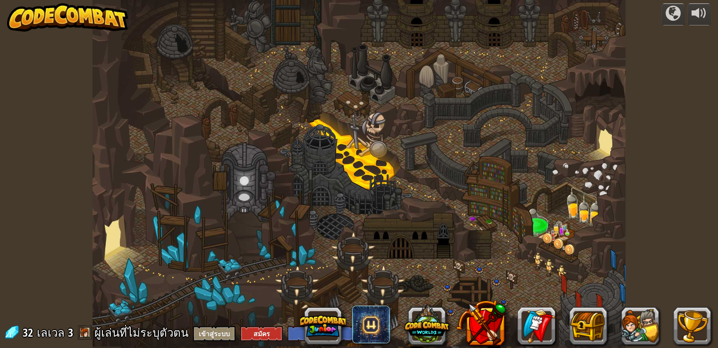
select select "th"
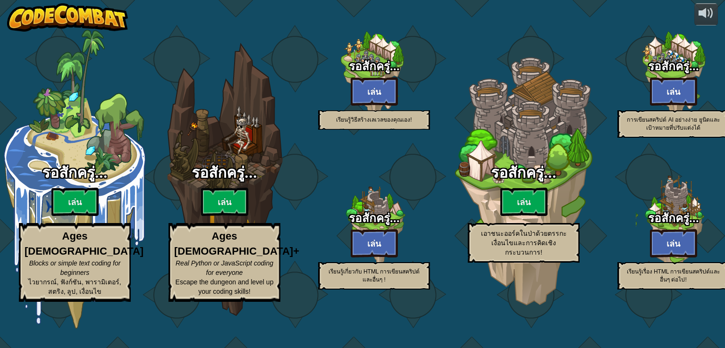
select select "th"
